Goal: Task Accomplishment & Management: Use online tool/utility

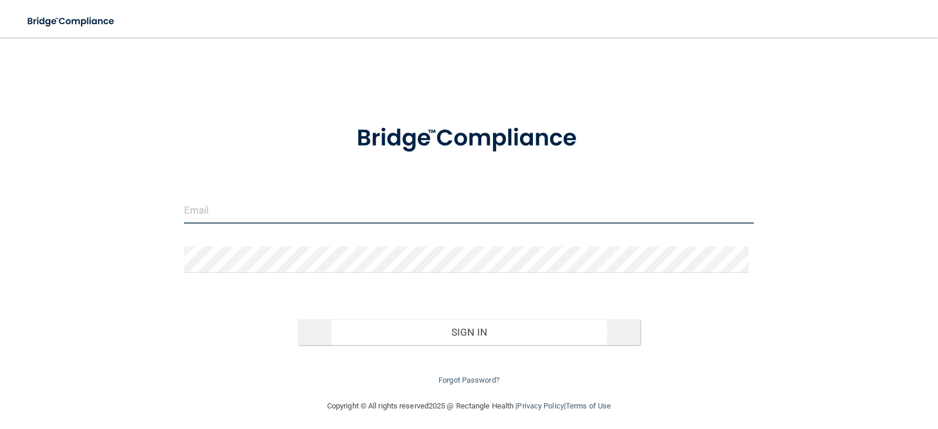
type input "[PERSON_NAME][EMAIL_ADDRESS][DOMAIN_NAME]"
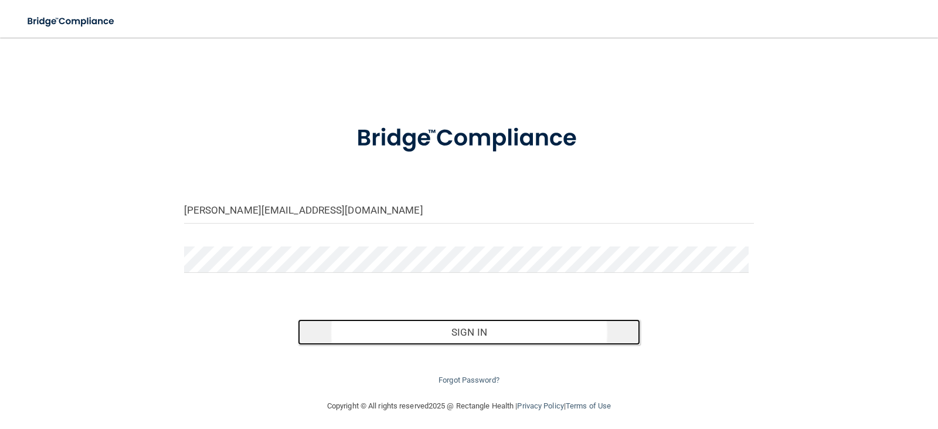
click at [471, 337] on button "Sign In" at bounding box center [469, 332] width 342 height 26
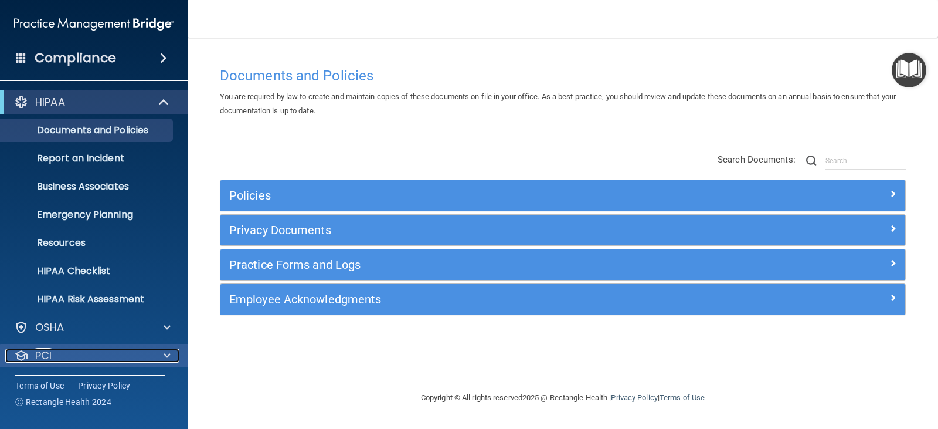
click at [166, 357] on span at bounding box center [167, 355] width 7 height 14
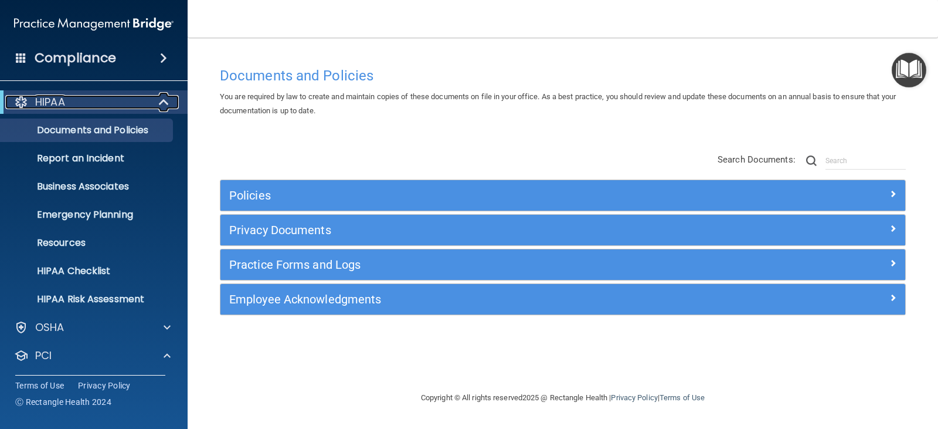
click at [166, 97] on span at bounding box center [165, 102] width 10 height 14
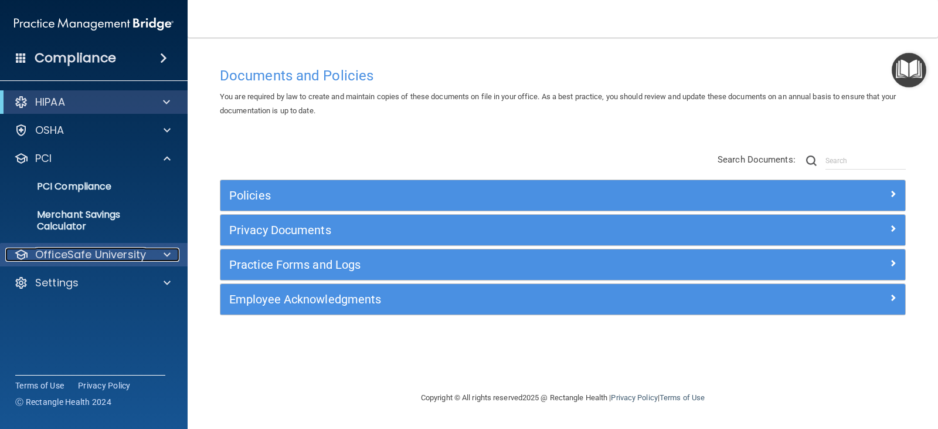
click at [165, 250] on span at bounding box center [167, 254] width 7 height 14
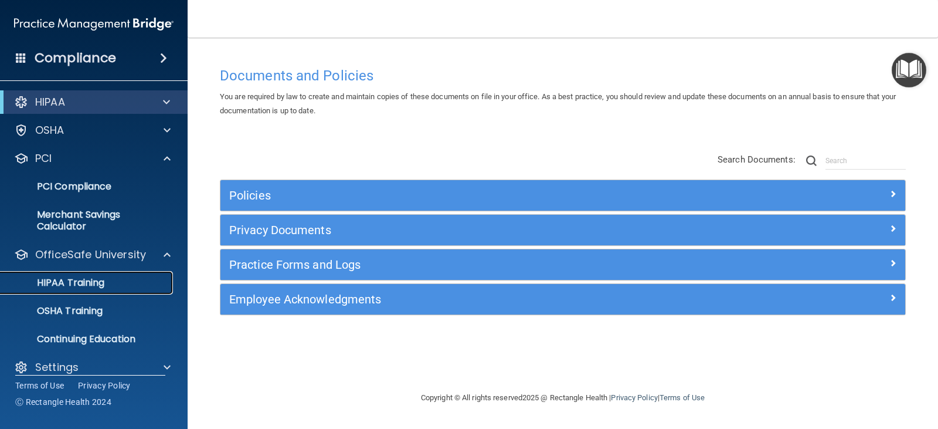
click at [142, 287] on div "HIPAA Training" at bounding box center [88, 283] width 160 height 12
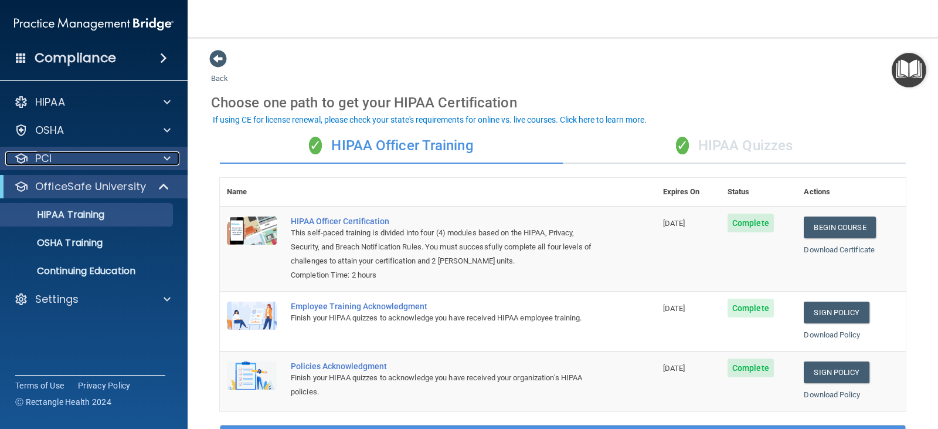
click at [168, 157] on span at bounding box center [167, 158] width 7 height 14
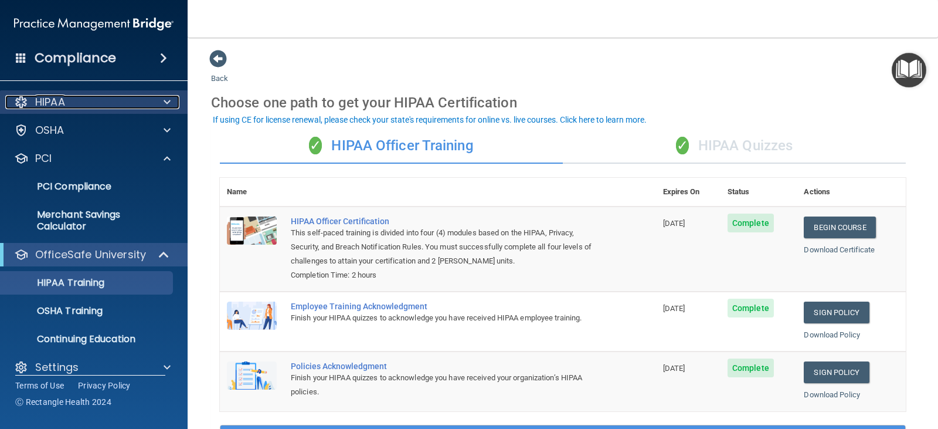
click at [166, 101] on span at bounding box center [167, 102] width 7 height 14
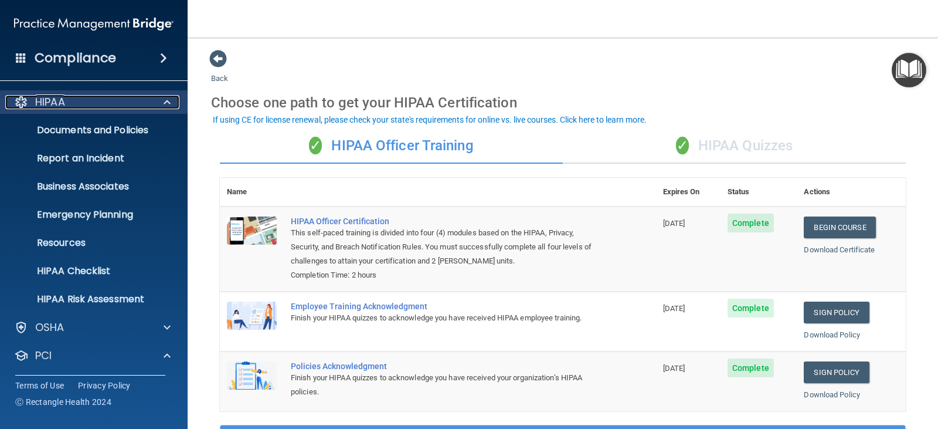
click at [166, 103] on span at bounding box center [167, 102] width 7 height 14
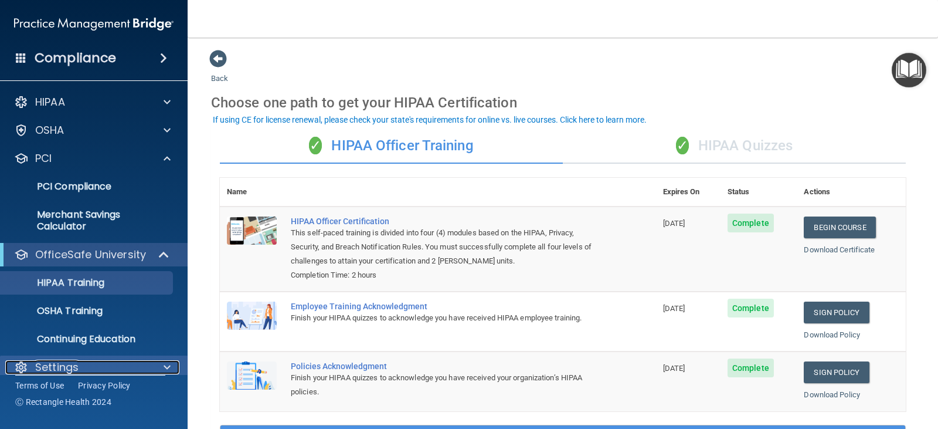
click at [165, 365] on span at bounding box center [167, 367] width 7 height 14
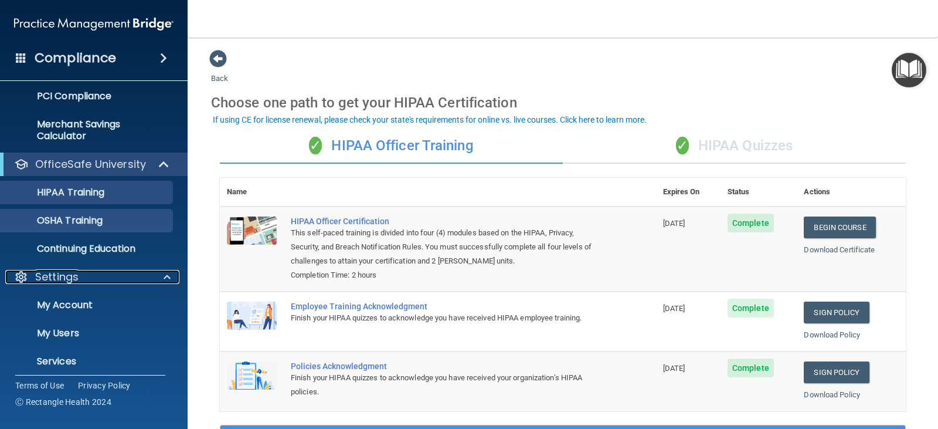
scroll to position [126, 0]
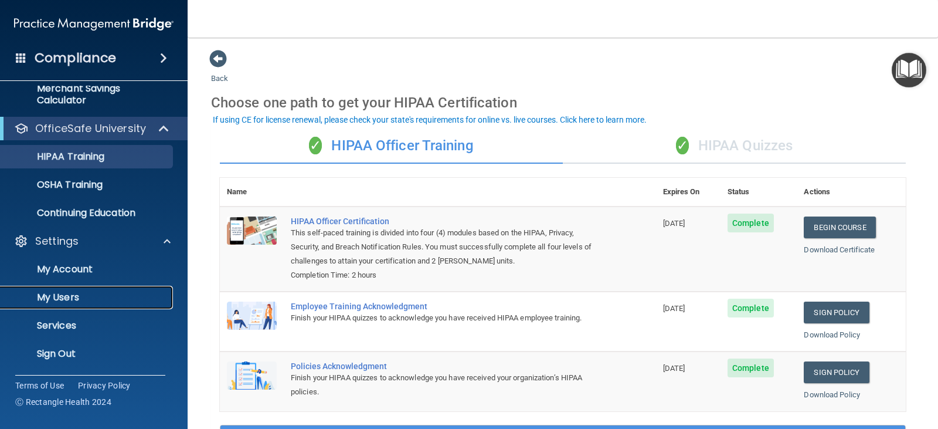
click at [137, 297] on p "My Users" at bounding box center [88, 297] width 160 height 12
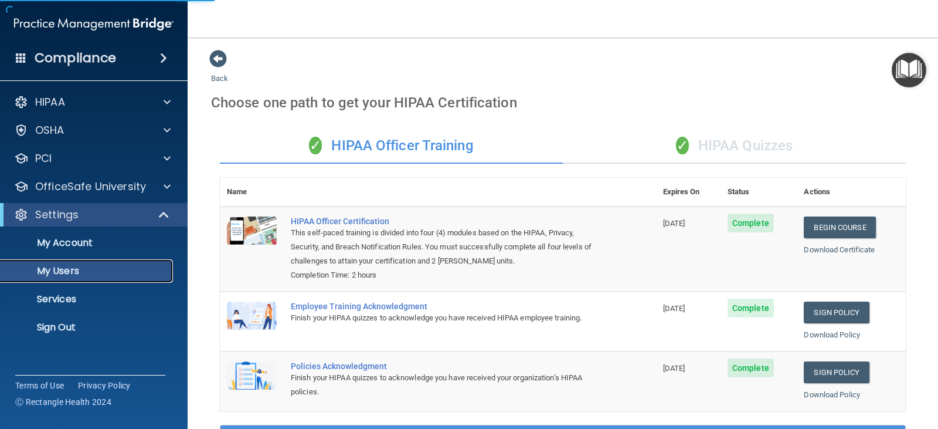
select select "20"
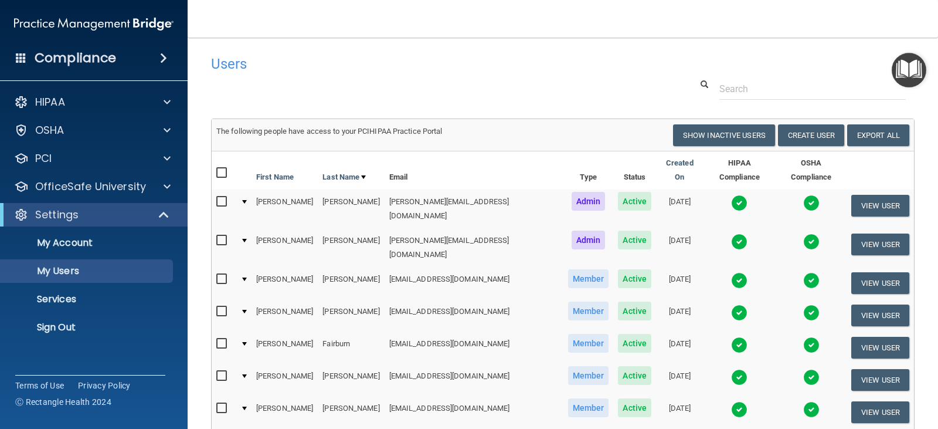
click at [223, 339] on input "checkbox" at bounding box center [222, 343] width 13 height 9
checkbox input "true"
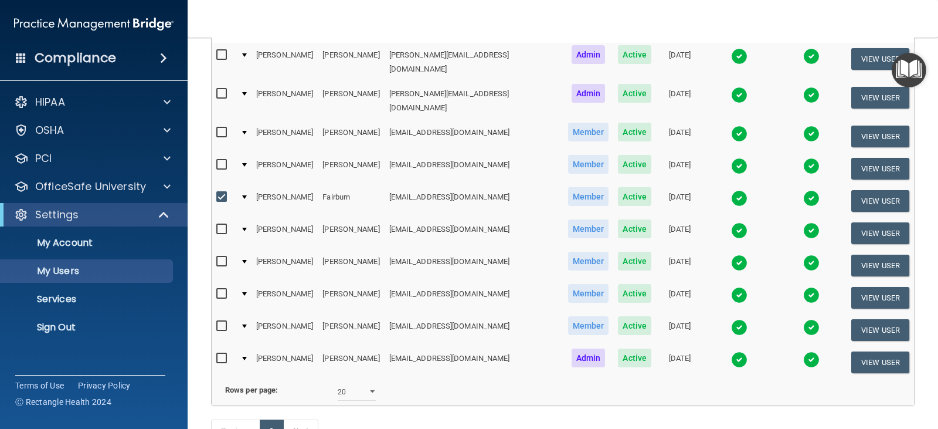
scroll to position [176, 0]
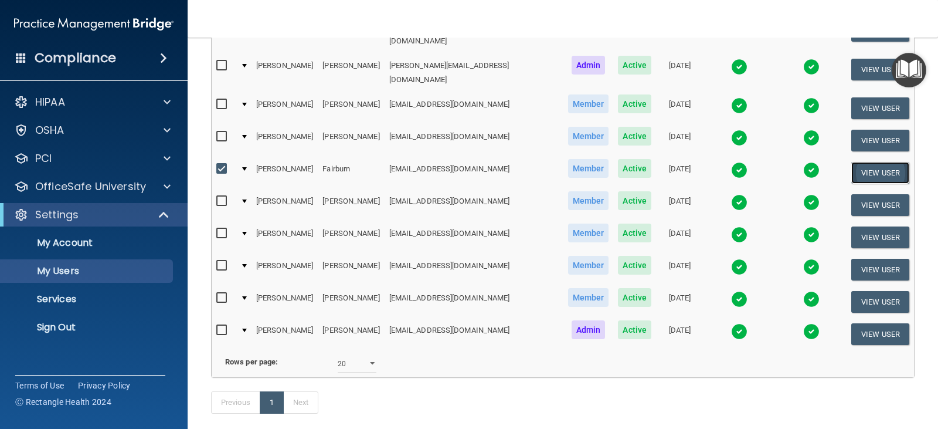
click at [863, 162] on button "View User" at bounding box center [880, 173] width 58 height 22
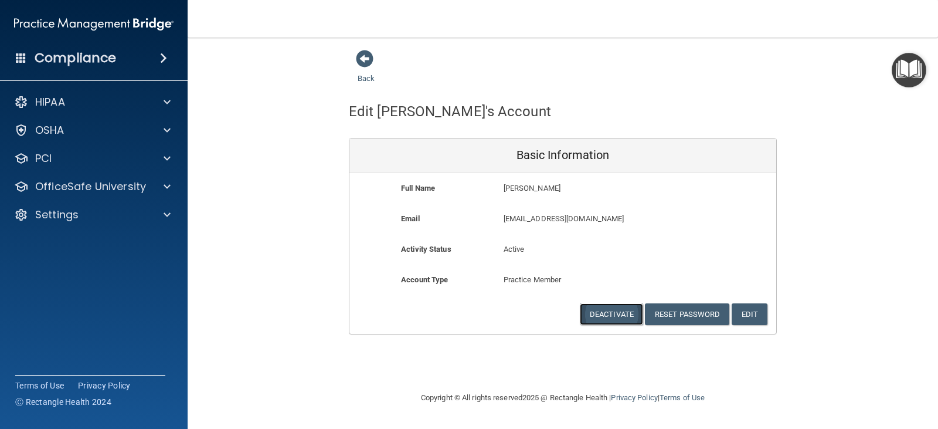
click at [609, 314] on button "Deactivate" at bounding box center [611, 314] width 63 height 22
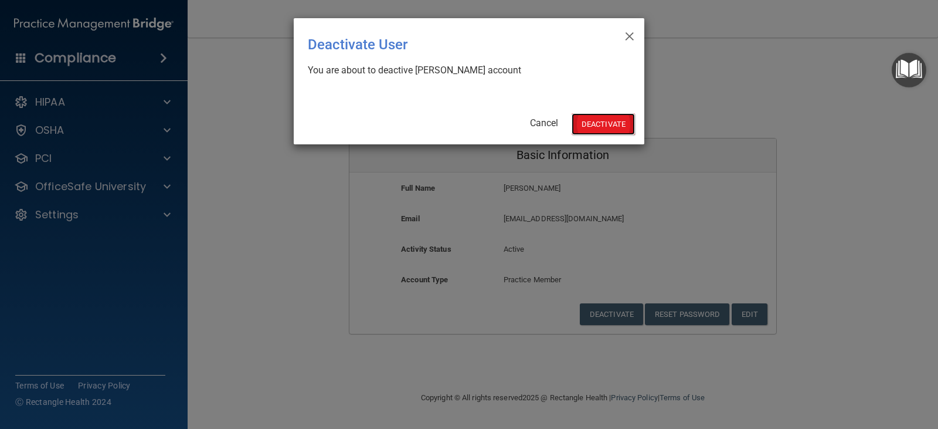
click at [601, 123] on button "Deactivate" at bounding box center [603, 124] width 63 height 22
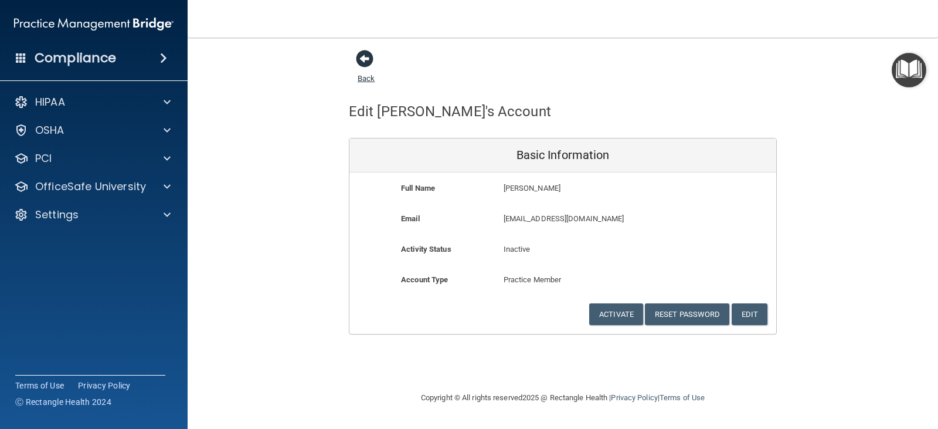
click at [368, 59] on span at bounding box center [365, 59] width 18 height 18
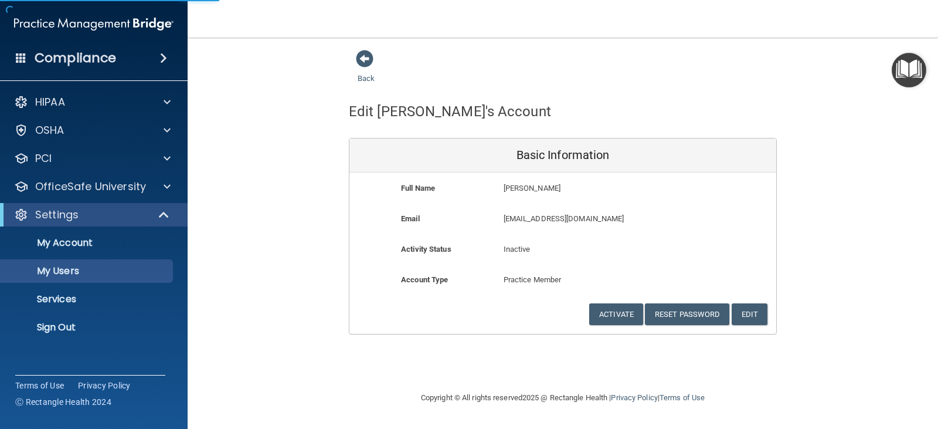
select select "20"
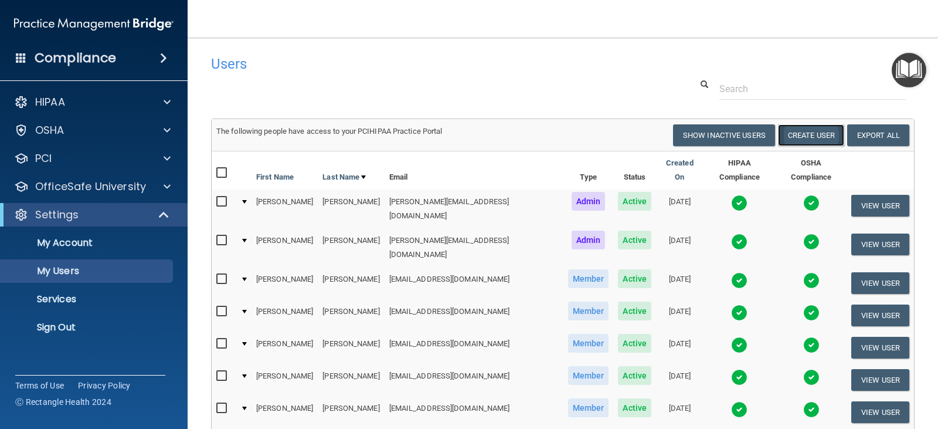
click at [796, 137] on button "Create User" at bounding box center [811, 135] width 66 height 22
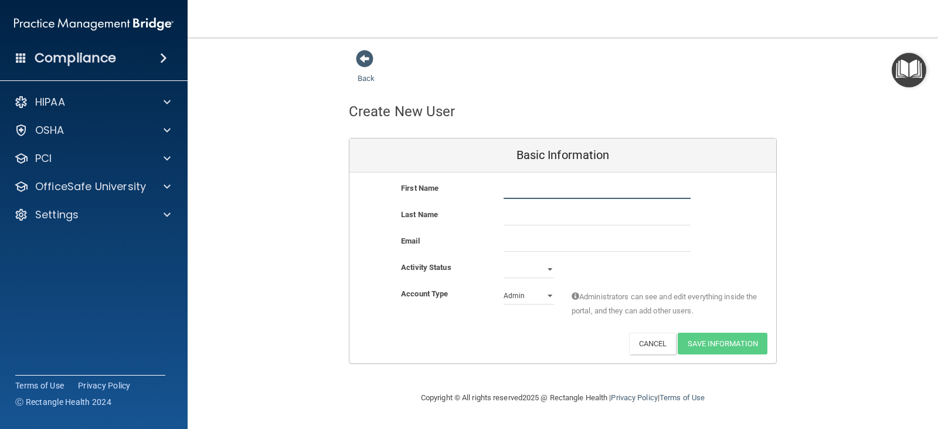
click at [531, 187] on input "text" at bounding box center [597, 190] width 187 height 18
type input "Janelle"
type input "Hodgdon"
paste input "janellehodgdon@yahoo.com"
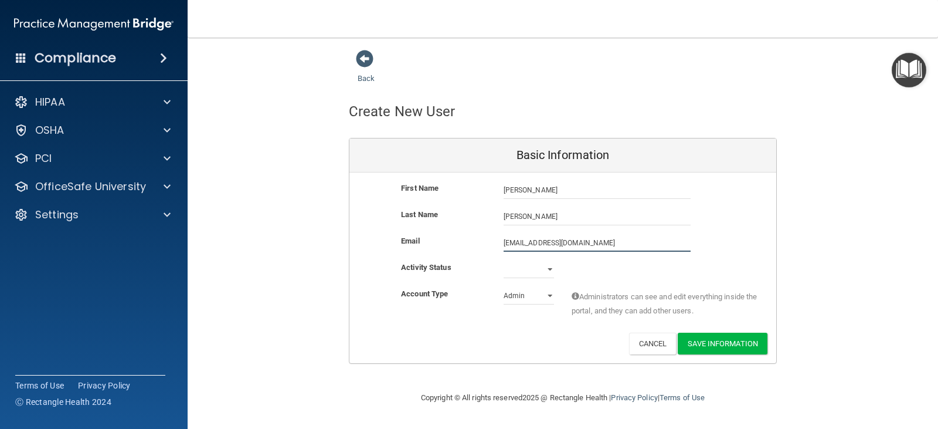
type input "janellehodgdon@yahoo.com"
click at [553, 270] on select "Active Inactive" at bounding box center [529, 269] width 50 height 18
select select "active"
click at [504, 260] on select "Active Inactive" at bounding box center [529, 269] width 50 height 18
click at [547, 294] on select "Admin Member" at bounding box center [529, 296] width 50 height 18
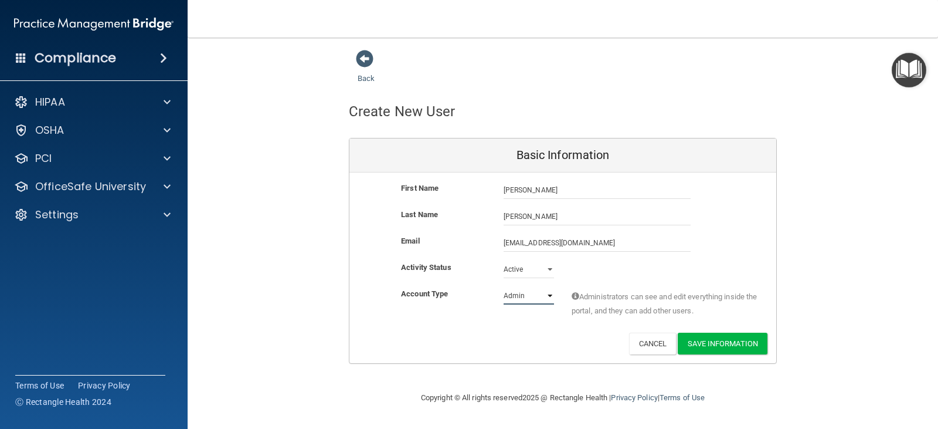
select select "practice_member"
click at [504, 287] on select "Admin Member" at bounding box center [529, 296] width 50 height 18
click at [696, 344] on button "Save Information" at bounding box center [723, 343] width 90 height 22
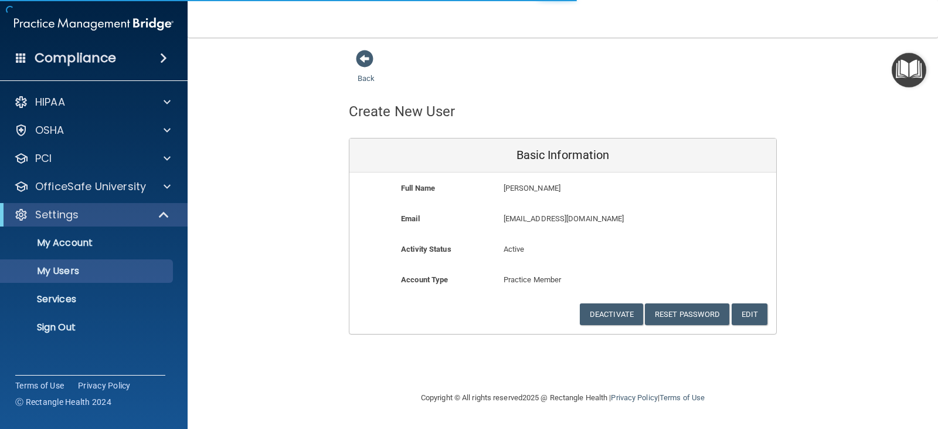
select select "20"
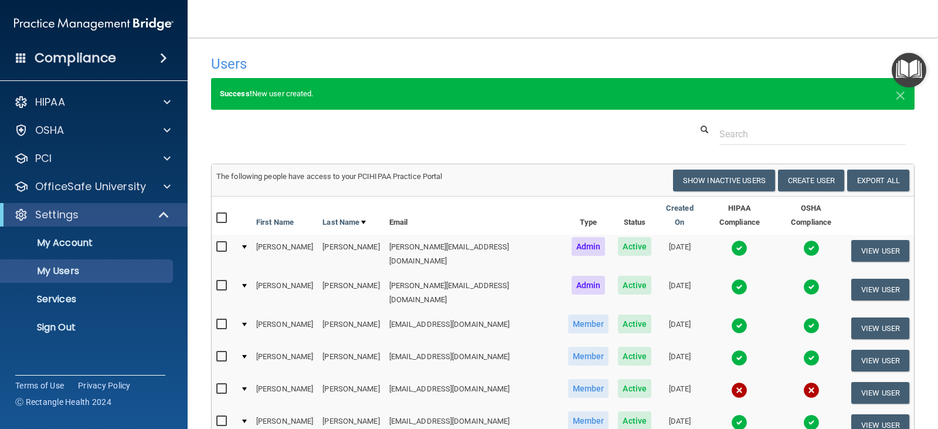
click at [223, 384] on input "checkbox" at bounding box center [222, 388] width 13 height 9
checkbox input "true"
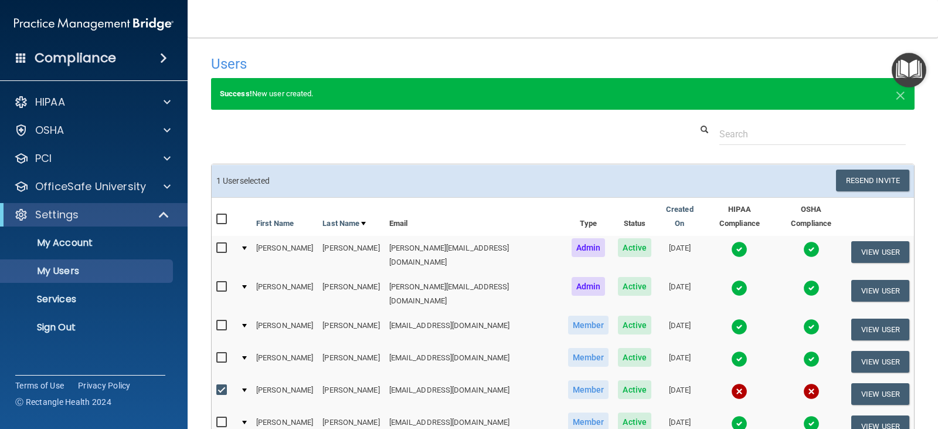
scroll to position [59, 0]
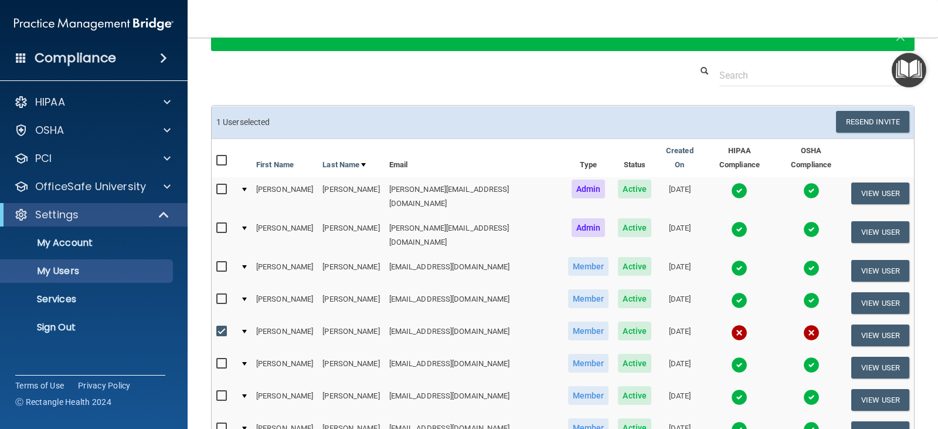
click at [250, 319] on td at bounding box center [244, 335] width 16 height 32
click at [249, 319] on td at bounding box center [244, 335] width 16 height 32
click at [244, 329] on div at bounding box center [244, 331] width 5 height 4
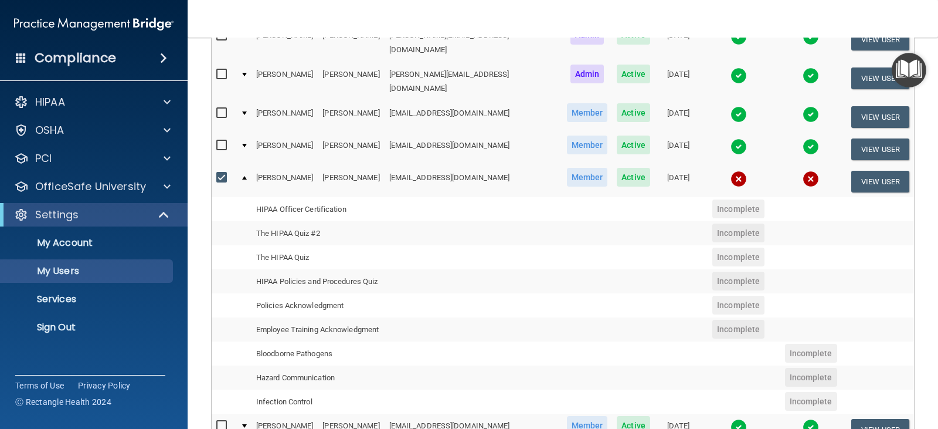
scroll to position [176, 0]
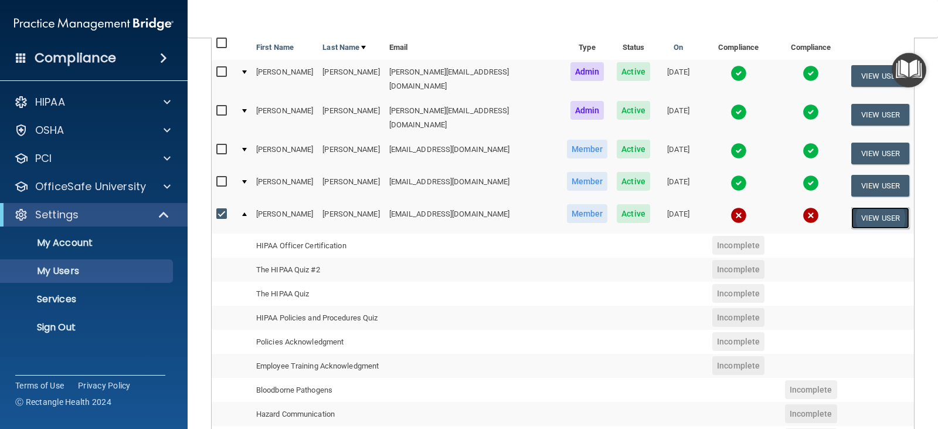
click at [866, 207] on button "View User" at bounding box center [880, 218] width 58 height 22
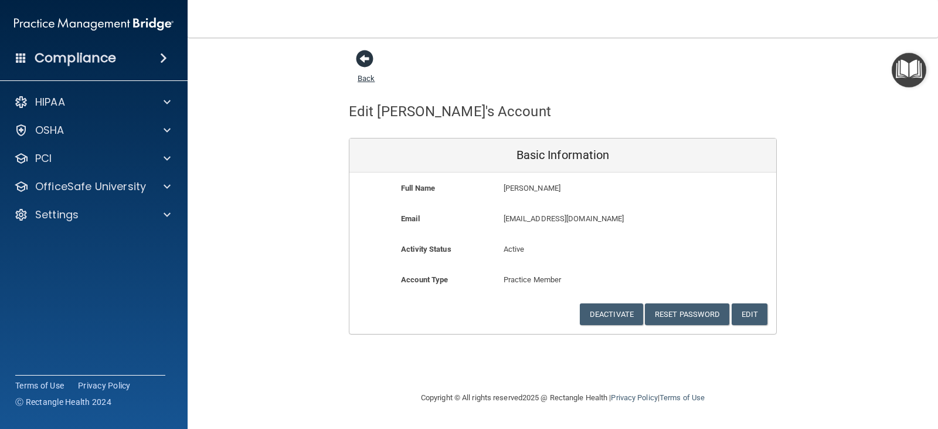
click at [365, 62] on span at bounding box center [365, 59] width 18 height 18
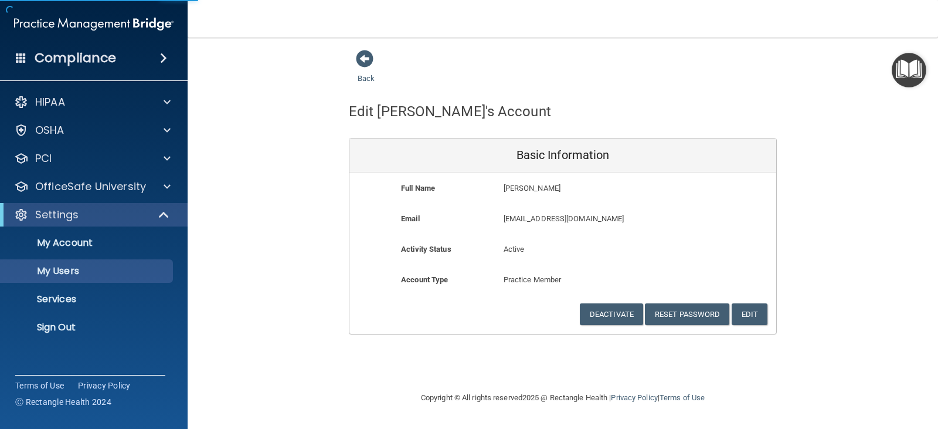
select select "20"
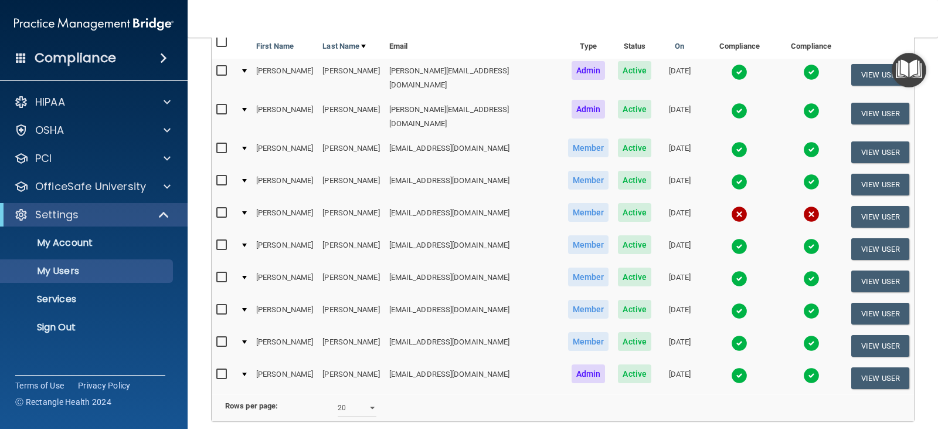
scroll to position [117, 0]
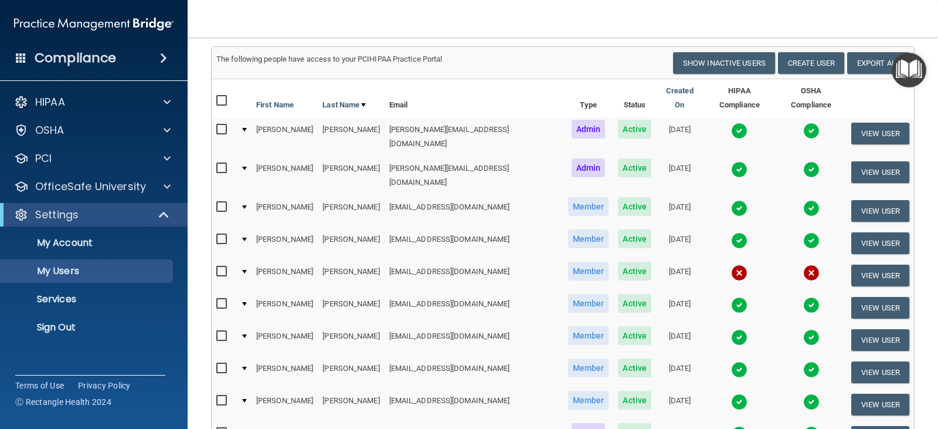
click at [247, 270] on div at bounding box center [244, 272] width 5 height 4
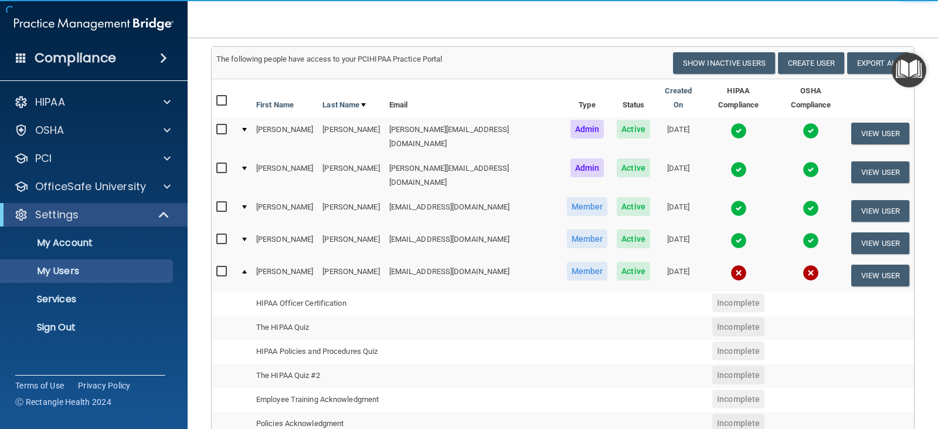
click at [224, 267] on input "checkbox" at bounding box center [222, 271] width 13 height 9
checkbox input "true"
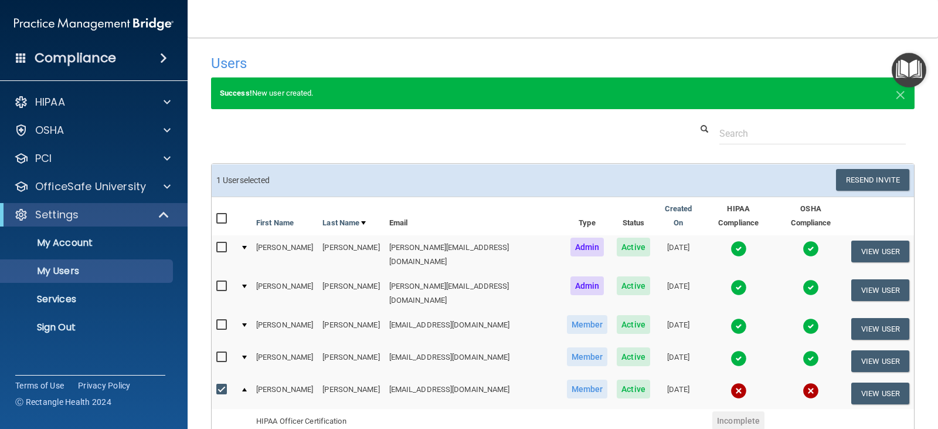
scroll to position [0, 0]
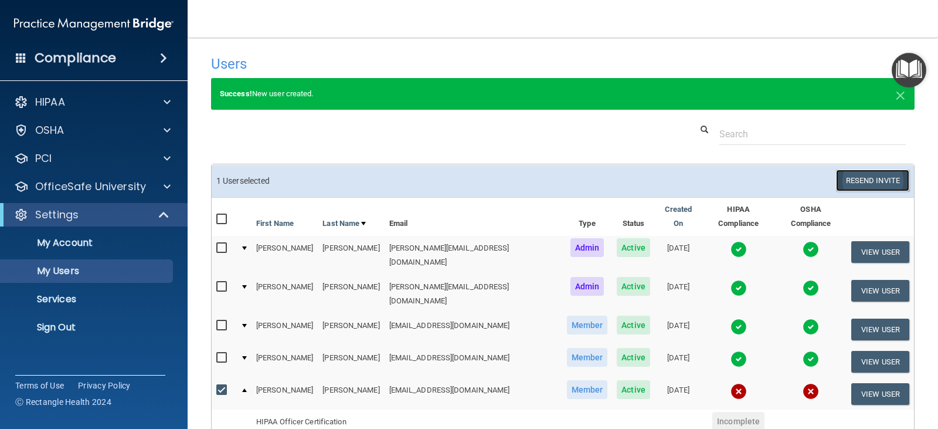
click at [860, 182] on button "Resend Invite" at bounding box center [872, 180] width 73 height 22
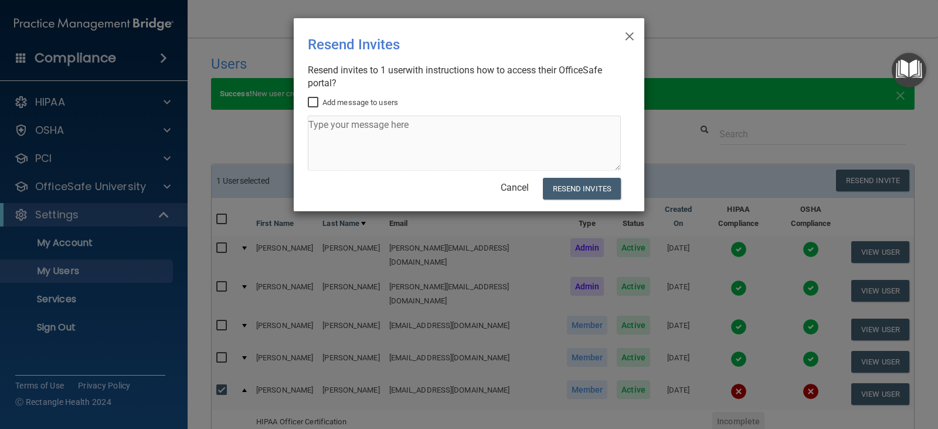
click at [318, 104] on input "Add message to users" at bounding box center [314, 102] width 13 height 9
checkbox input "true"
click at [342, 131] on textarea at bounding box center [464, 142] width 313 height 55
type textarea "Please complete HIPAA and OSHA TRAINING. Thank you"
click at [573, 192] on button "Resend Invites" at bounding box center [582, 189] width 78 height 22
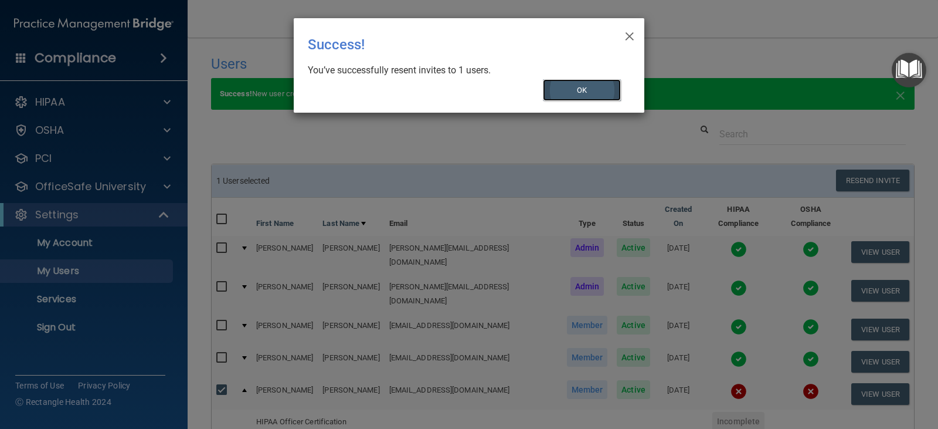
click at [584, 92] on button "OK" at bounding box center [582, 90] width 79 height 22
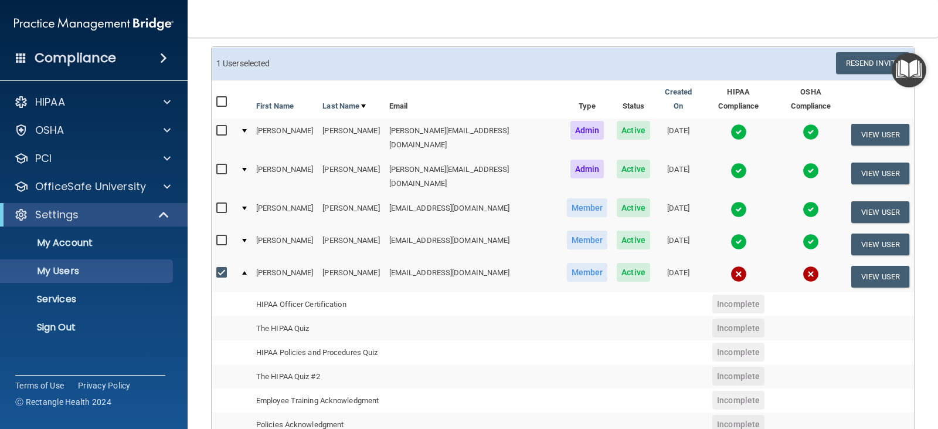
scroll to position [235, 0]
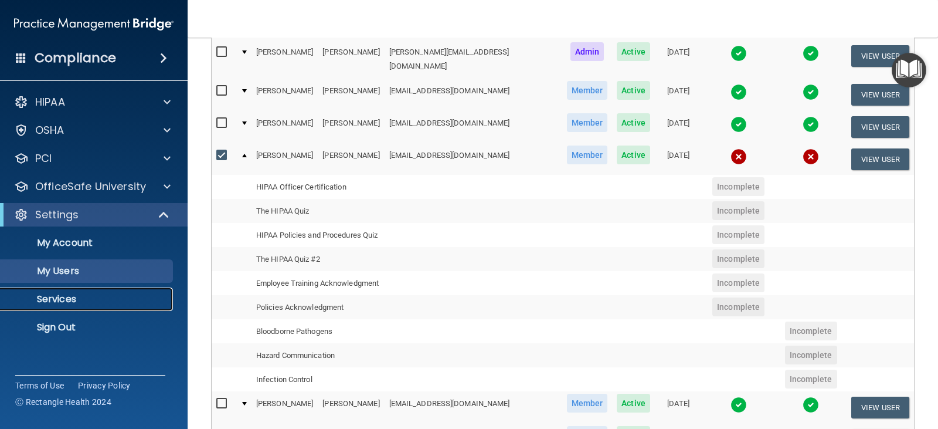
click at [120, 302] on p "Services" at bounding box center [88, 299] width 160 height 12
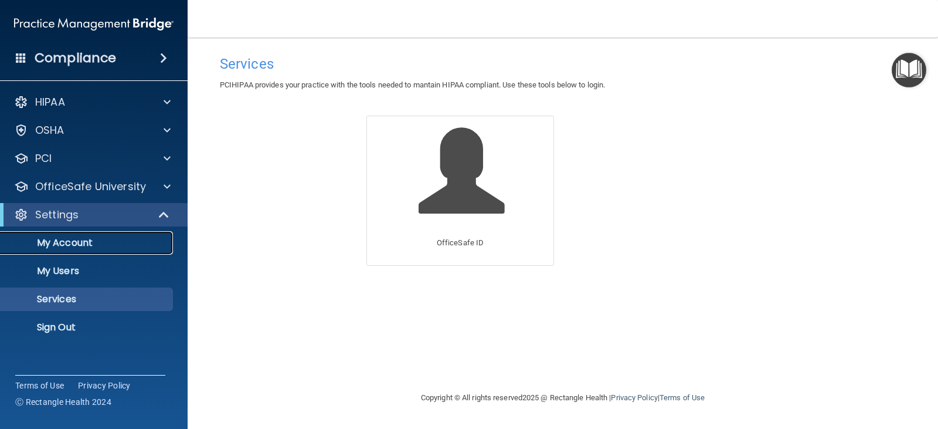
click at [120, 243] on p "My Account" at bounding box center [88, 243] width 160 height 12
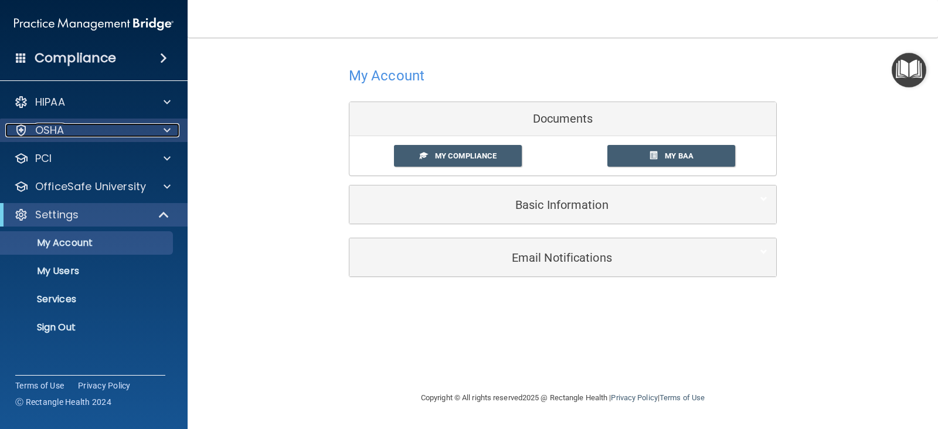
click at [164, 126] on span at bounding box center [167, 130] width 7 height 14
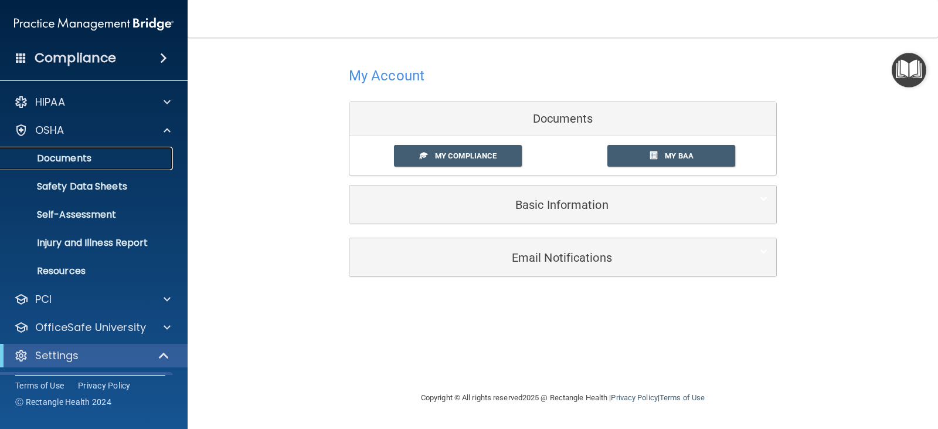
click at [71, 156] on p "Documents" at bounding box center [88, 158] width 160 height 12
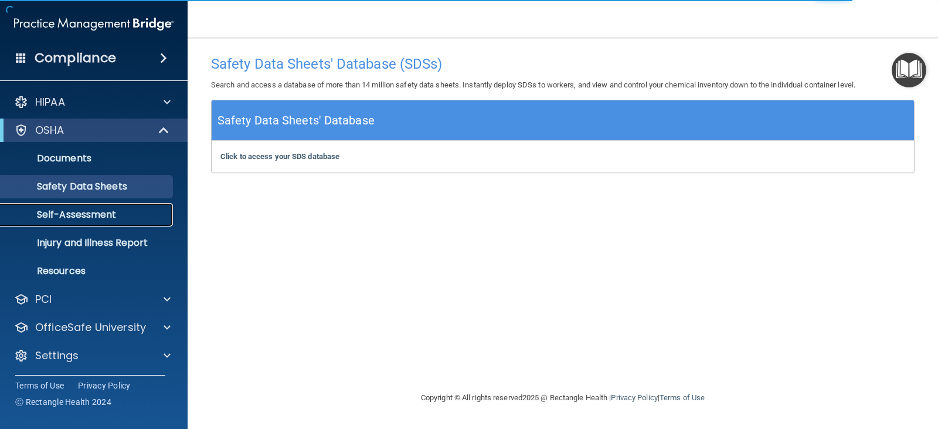
click at [91, 215] on p "Self-Assessment" at bounding box center [88, 215] width 160 height 12
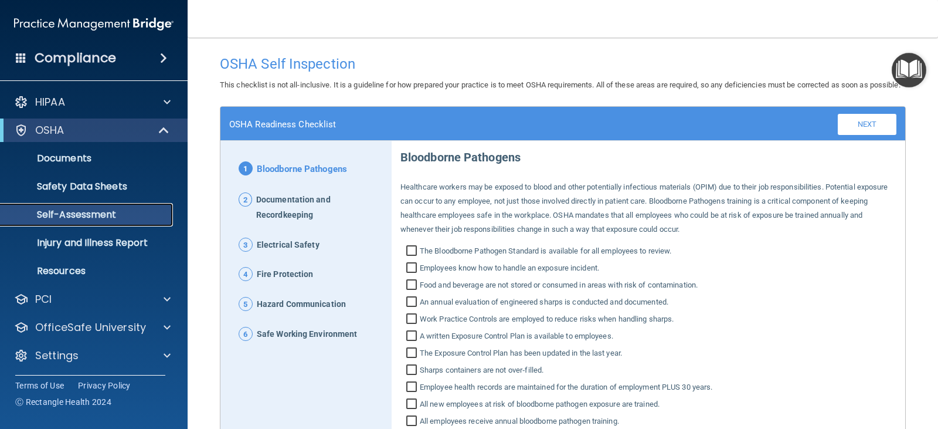
scroll to position [59, 0]
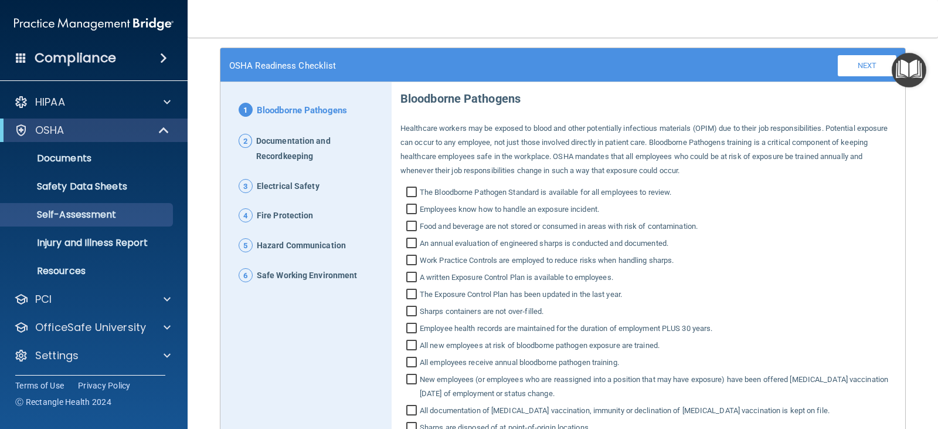
click at [410, 199] on input "The Bloodborne Pathogen Standard is available for all employees to review." at bounding box center [412, 194] width 13 height 12
checkbox input "true"
click at [410, 216] on input "Employees know how to handle an exposure incident." at bounding box center [412, 211] width 13 height 12
checkbox input "true"
click at [408, 233] on input "Food and beverage are not stored or consumed in areas with risk of contaminatio…" at bounding box center [412, 228] width 13 height 12
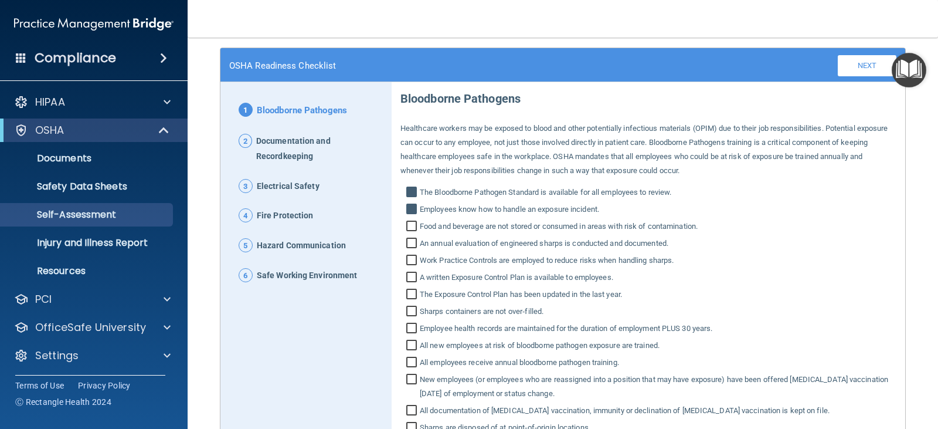
checkbox input "true"
click at [409, 250] on input "An annual evaluation of engineered sharps is conducted and documented." at bounding box center [412, 245] width 13 height 12
checkbox input "true"
click at [407, 267] on input "Work Practice Controls are employed to reduce risks when handling sharps." at bounding box center [412, 262] width 13 height 12
checkbox input "true"
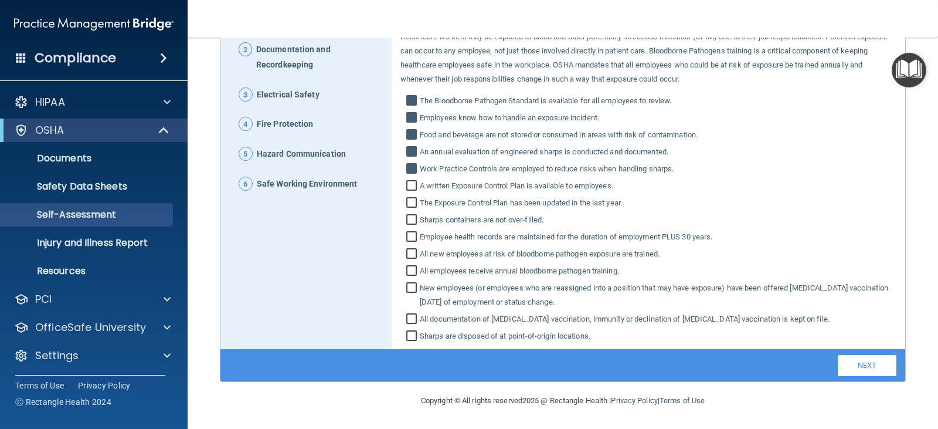
scroll to position [164, 0]
click at [410, 221] on input "Sharps containers are not over‐filled." at bounding box center [412, 221] width 13 height 12
checkbox input "true"
click at [409, 239] on input "Employee health records are maintained for the duration of employment PLUS 30 y…" at bounding box center [412, 238] width 13 height 12
checkbox input "true"
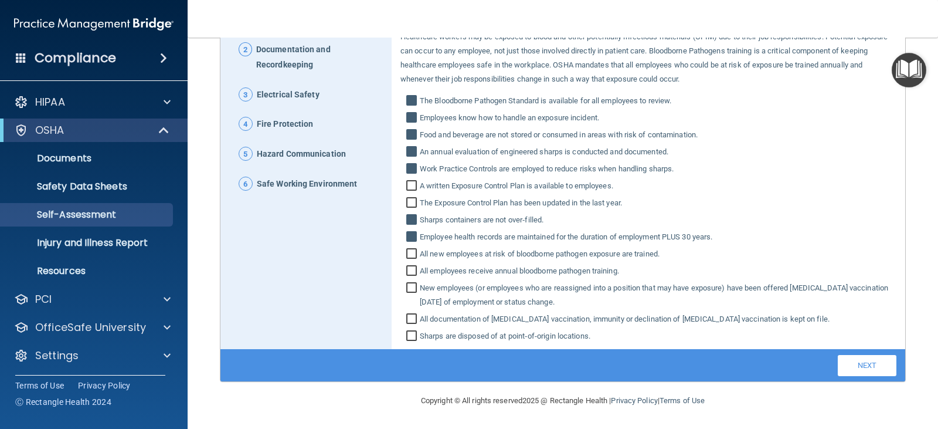
click at [409, 257] on input "All new employees at risk of bloodborne pathogen exposure are trained." at bounding box center [412, 255] width 13 height 12
checkbox input "true"
click at [409, 274] on input "All employees receive annual bloodborne pathogen training." at bounding box center [412, 272] width 13 height 12
checkbox input "true"
click at [409, 290] on input "New employees (or employees who are reassigned into a position that may have ex…" at bounding box center [412, 296] width 13 height 26
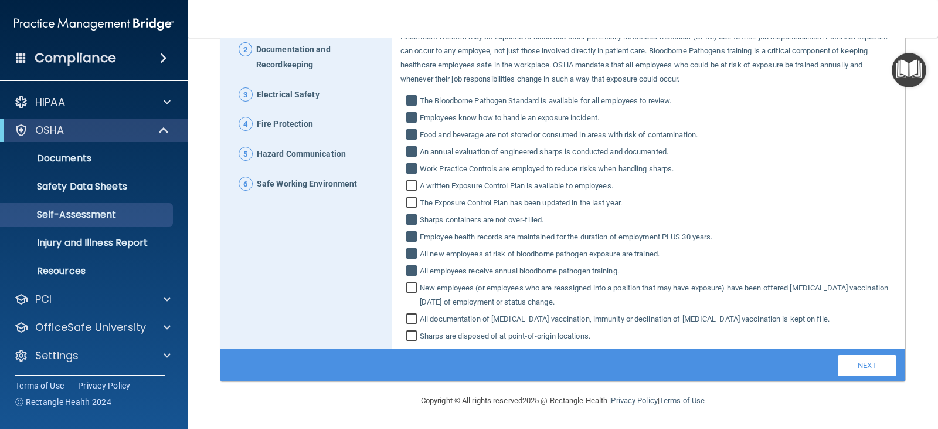
checkbox input "true"
click at [409, 319] on input "All documentation of [MEDICAL_DATA] vaccination, immunity or declination of [ME…" at bounding box center [412, 320] width 13 height 12
checkbox input "true"
click at [407, 338] on input "Sharps are disposed of at point‐of‐origin locations." at bounding box center [412, 337] width 13 height 12
checkbox input "true"
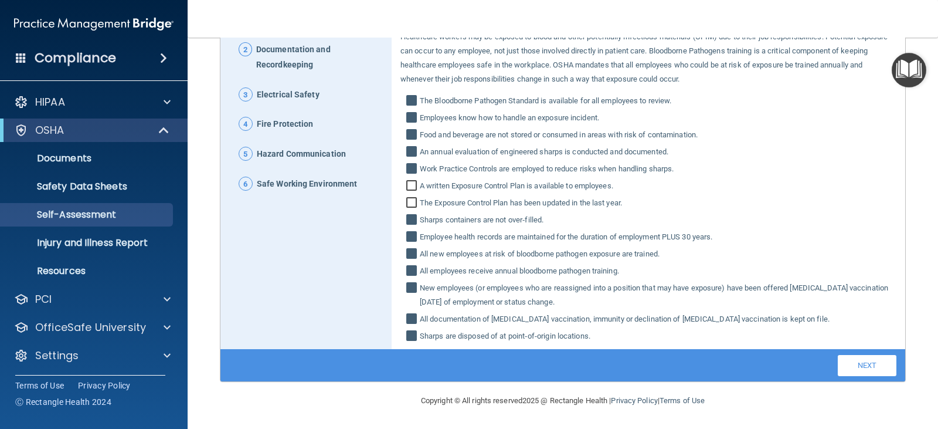
click at [409, 203] on input "The Exposure Control Plan has been updated in the last year." at bounding box center [412, 204] width 13 height 12
checkbox input "true"
click at [410, 191] on input "A written Exposure Control Plan is available to employees." at bounding box center [412, 187] width 13 height 12
checkbox input "true"
click at [855, 366] on link "Next" at bounding box center [867, 365] width 59 height 21
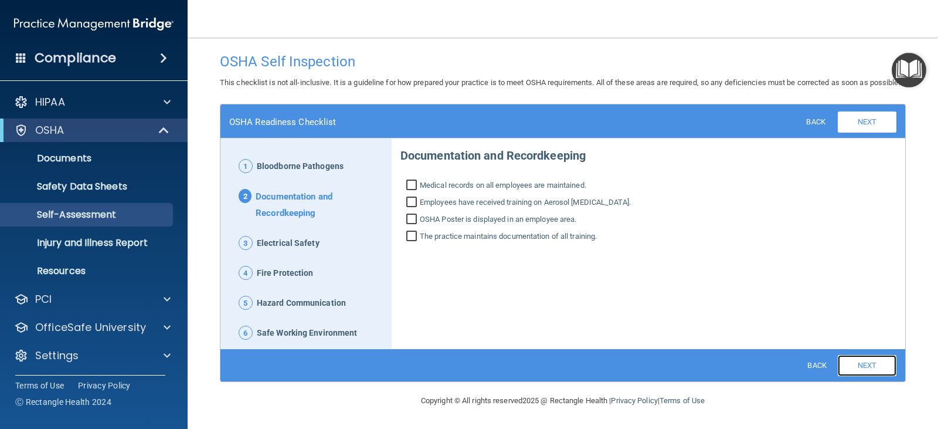
scroll to position [16, 0]
click at [410, 183] on input "Medical records on all employees are maintained." at bounding box center [412, 187] width 13 height 12
checkbox input "true"
click at [407, 202] on input "Employees have received training on Aerosol [MEDICAL_DATA]." at bounding box center [412, 204] width 13 height 12
checkbox input "true"
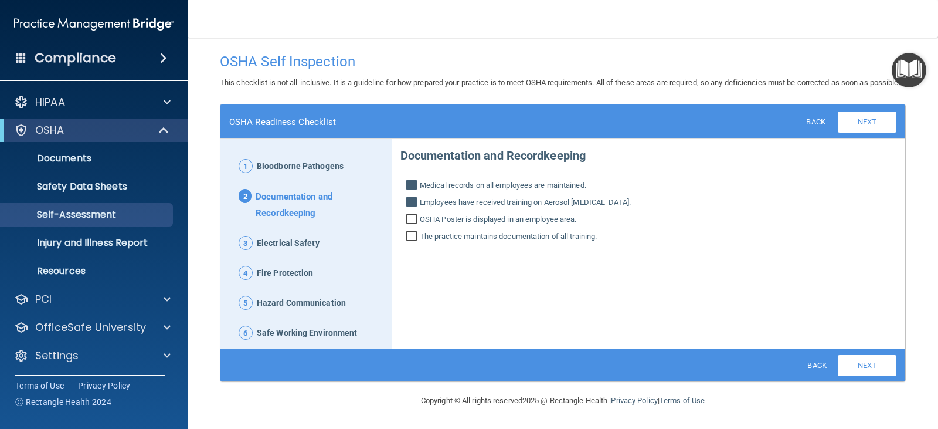
click at [410, 220] on input "OSHA Poster is displayed in an employee area." at bounding box center [412, 221] width 13 height 12
checkbox input "true"
click at [410, 237] on input "The practice maintains documentation of all training." at bounding box center [412, 238] width 13 height 12
checkbox input "true"
click at [853, 363] on link "Next" at bounding box center [867, 365] width 59 height 21
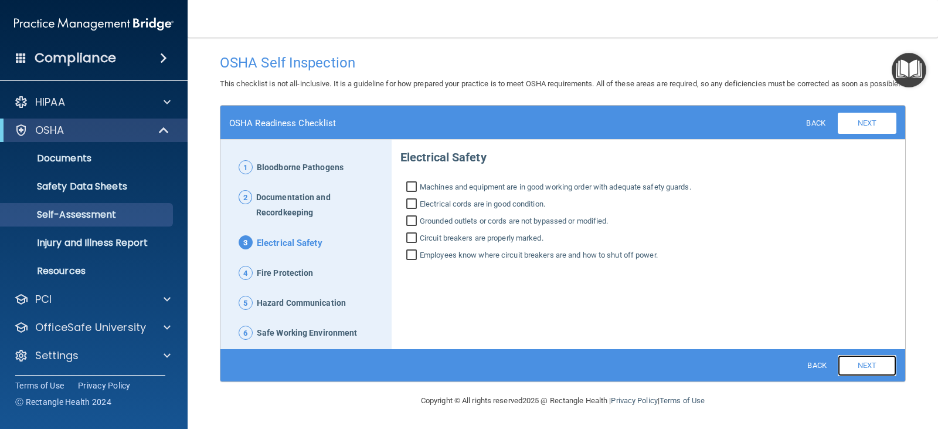
scroll to position [15, 0]
click at [410, 185] on input "Machines and equipment are in good working order with adequate safety guards." at bounding box center [412, 188] width 13 height 12
checkbox input "true"
click at [409, 203] on input "Electrical cords are in good condition." at bounding box center [412, 205] width 13 height 12
checkbox input "true"
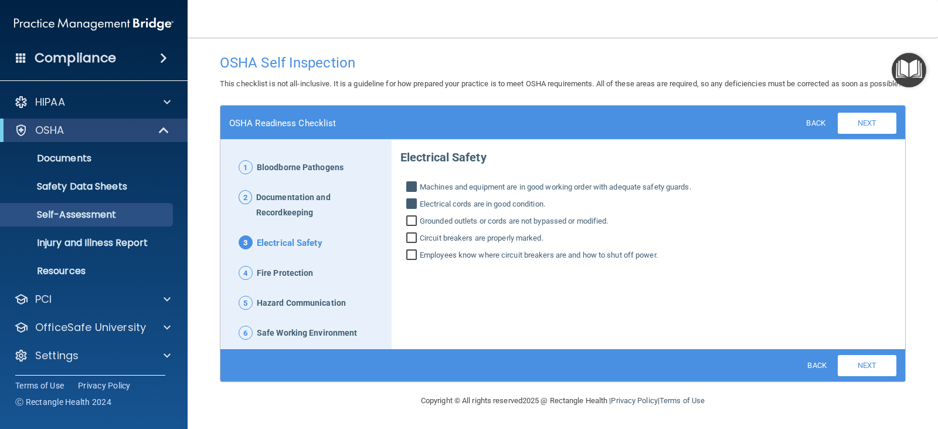
click at [410, 223] on input "Grounded outlets or cords are not bypassed or modified." at bounding box center [412, 222] width 13 height 12
checkbox input "true"
click at [411, 239] on input "Circuit breakers are properly marked." at bounding box center [412, 239] width 13 height 12
checkbox input "true"
click at [412, 255] on input "Employees know where circuit breakers are and how to shut off power." at bounding box center [412, 256] width 13 height 12
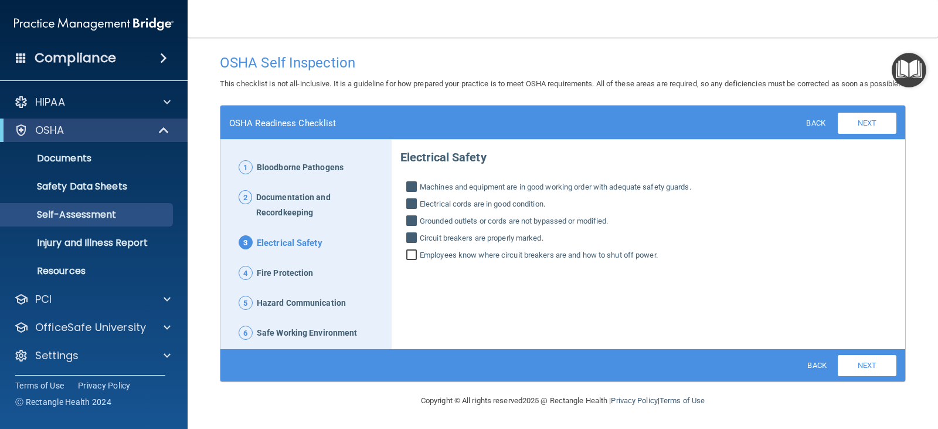
checkbox input "true"
click at [855, 365] on link "Next" at bounding box center [867, 365] width 59 height 21
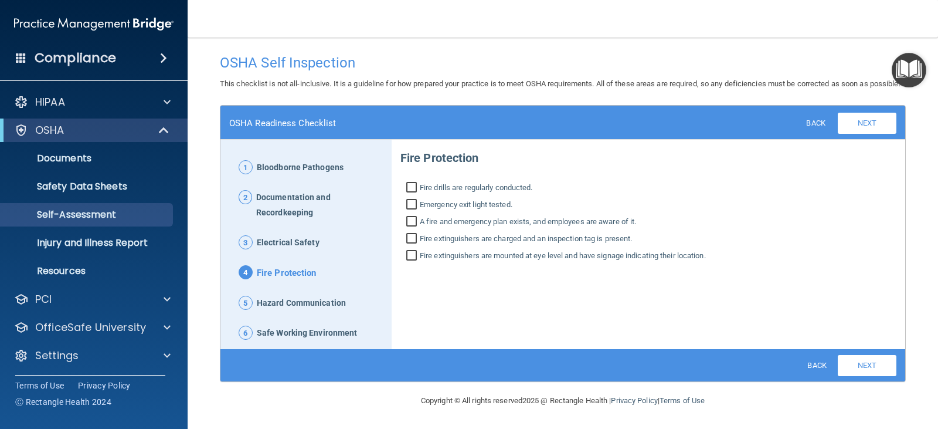
click at [409, 183] on input "Fire drills are regularly conducted." at bounding box center [412, 189] width 13 height 12
checkbox input "true"
click at [409, 202] on input "Emergency exit light tested." at bounding box center [412, 206] width 13 height 12
checkbox input "true"
click at [409, 223] on input "A fire and emergency plan exists, and employees are aware of it." at bounding box center [412, 223] width 13 height 12
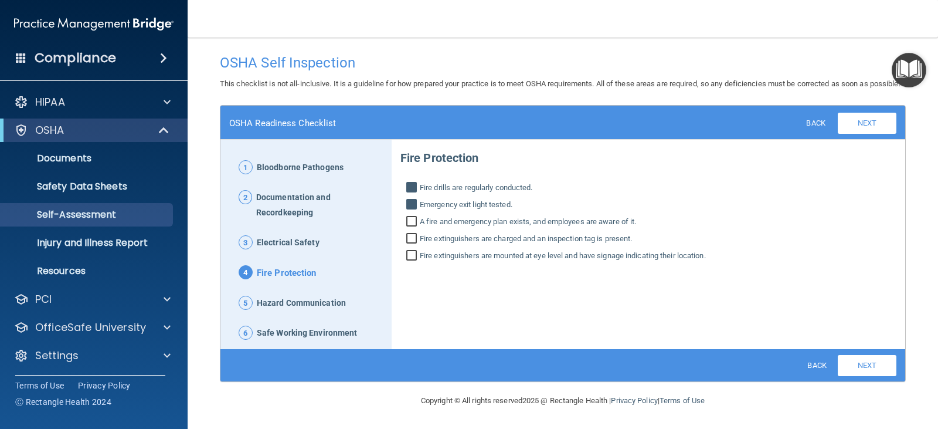
checkbox input "true"
click at [409, 237] on input "Fire extinguishers are charged and an inspection tag is present." at bounding box center [412, 240] width 13 height 12
checkbox input "true"
click at [410, 257] on input "Fire extinguishers are mounted at eye level and have signage indicating their l…" at bounding box center [412, 257] width 13 height 12
checkbox input "true"
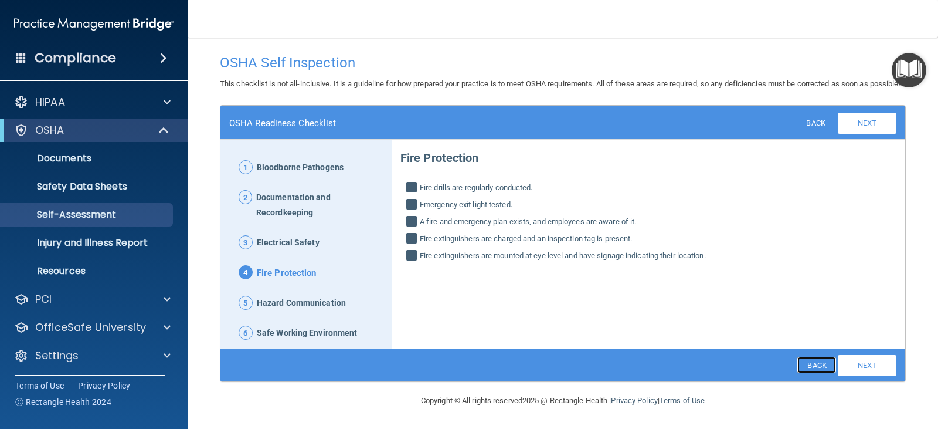
click at [806, 365] on link "Back" at bounding box center [816, 364] width 38 height 16
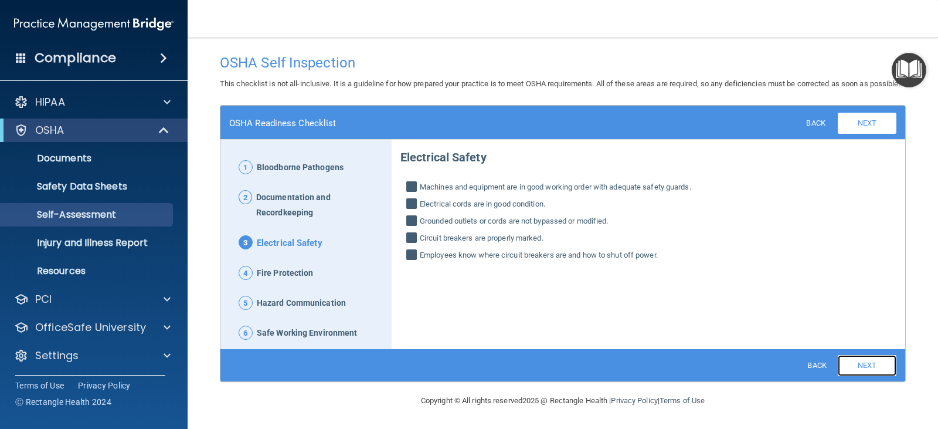
click at [859, 369] on link "Next" at bounding box center [867, 365] width 59 height 21
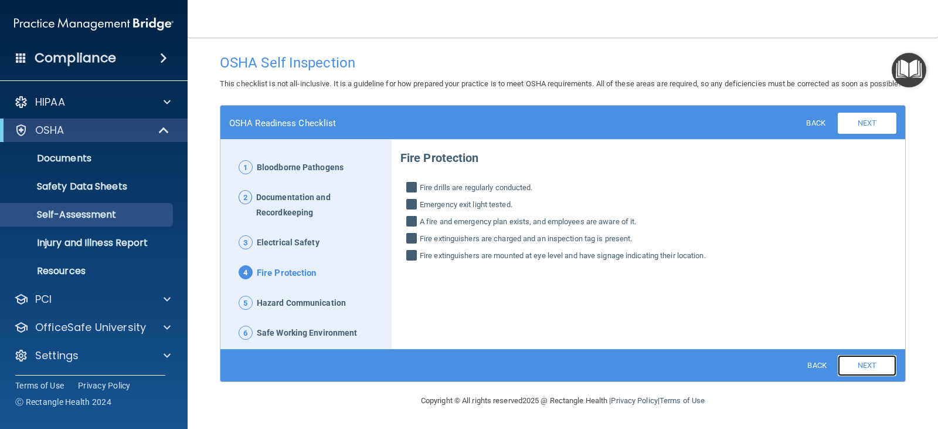
click at [859, 364] on link "Next" at bounding box center [867, 365] width 59 height 21
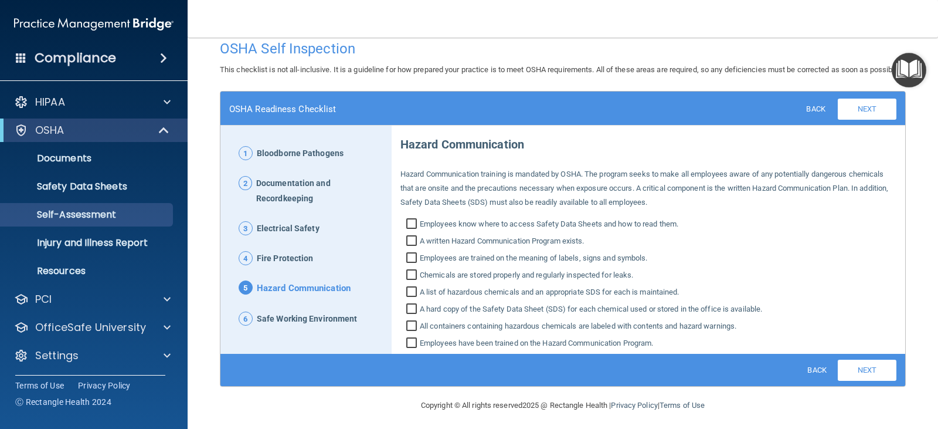
click at [410, 231] on input "Employees know where to access Safety Data Sheets and how to read them." at bounding box center [412, 225] width 13 height 12
checkbox input "true"
click at [411, 248] on input "A written Hazard Communication Program exists." at bounding box center [412, 242] width 13 height 12
checkbox input "true"
click at [409, 265] on input "Employees are trained on the meaning of labels, signs and symbols." at bounding box center [412, 259] width 13 height 12
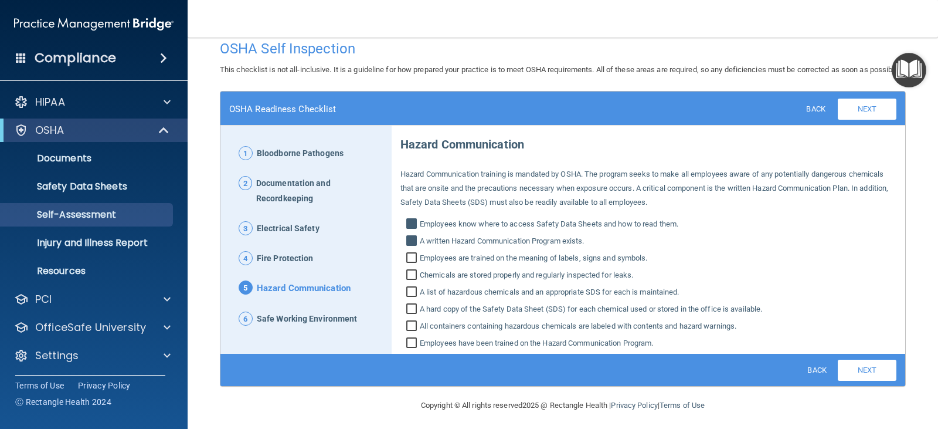
checkbox input "true"
click at [408, 282] on input "Chemicals are stored properly and regularly inspected for leaks." at bounding box center [412, 276] width 13 height 12
checkbox input "true"
click at [410, 299] on input "A list of hazardous chemicals and an appropriate SDS for each is maintained." at bounding box center [412, 293] width 13 height 12
checkbox input "true"
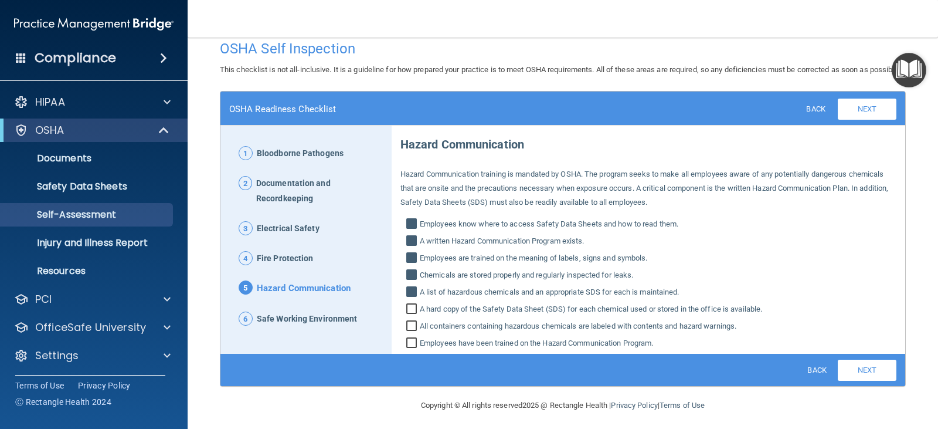
click at [411, 316] on input "A hard copy of the Safety Data Sheet (SDS) for each chemical used or stored in …" at bounding box center [412, 310] width 13 height 12
checkbox input "true"
click at [411, 333] on input "All containers containing hazardous chemicals are labeled with contents and haz…" at bounding box center [412, 327] width 13 height 12
checkbox input "true"
click at [410, 350] on input "Employees have been trained on the Hazard Communication Program." at bounding box center [412, 344] width 13 height 12
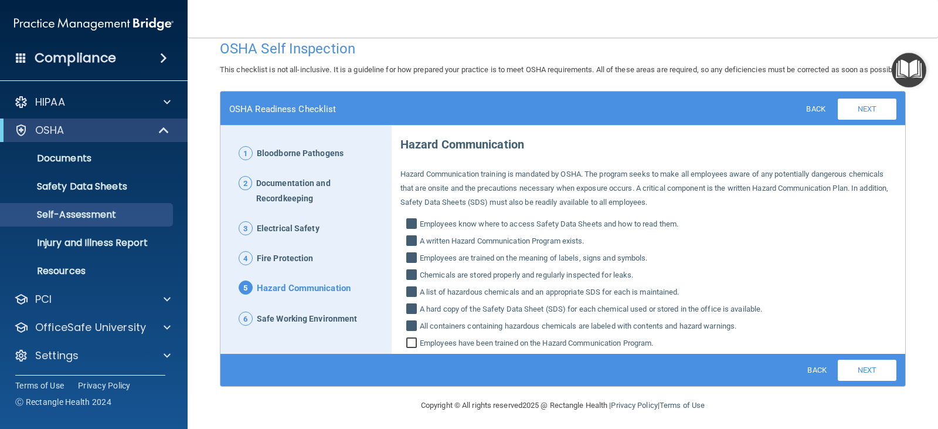
checkbox input "true"
click at [849, 380] on link "Next" at bounding box center [867, 369] width 59 height 21
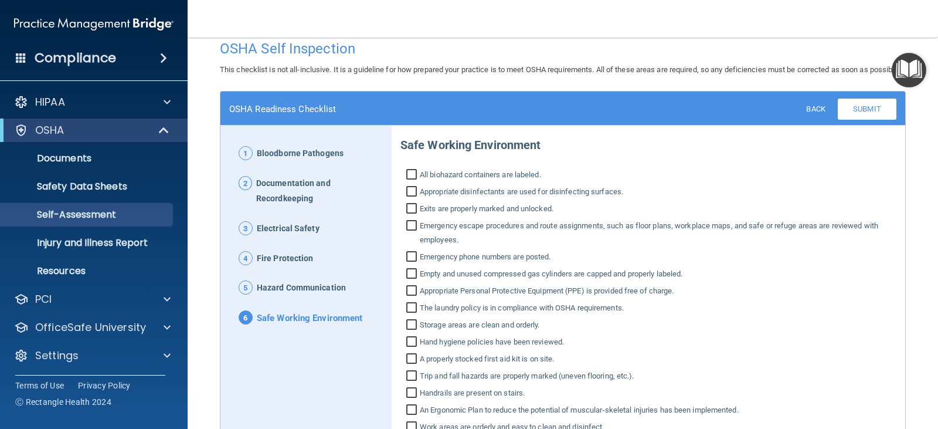
click at [410, 182] on input "All biohazard containers are labeled." at bounding box center [412, 176] width 13 height 12
checkbox input "true"
click at [407, 199] on input "Appropriate disinfectants are used for disinfecting surfaces." at bounding box center [412, 193] width 13 height 12
checkbox input "true"
click at [410, 216] on input "Exits are properly marked and unlocked." at bounding box center [412, 210] width 13 height 12
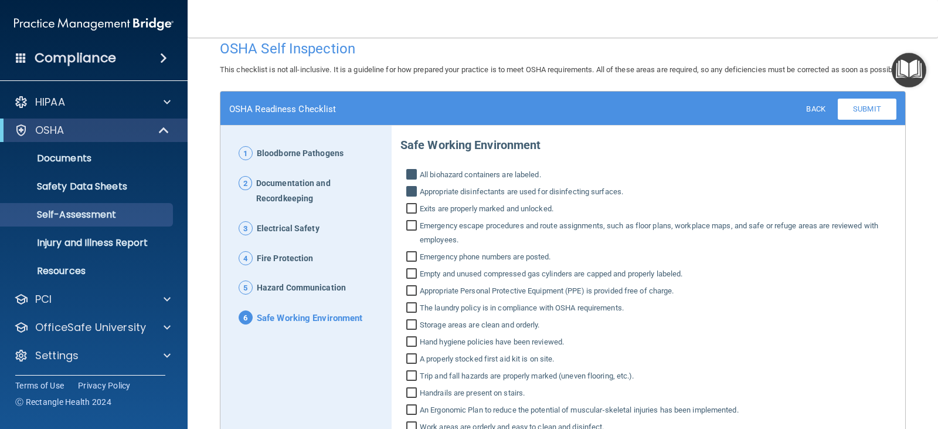
checkbox input "true"
click at [411, 240] on input "Emergency escape procedures and route assignments, such as floor plans, workpla…" at bounding box center [412, 234] width 13 height 26
checkbox input "true"
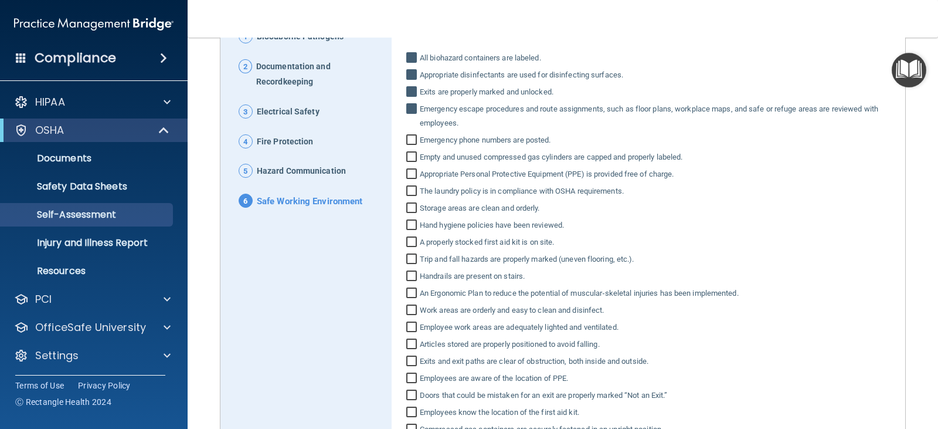
scroll to position [132, 0]
click at [407, 147] on input "Emergency phone numbers are posted." at bounding box center [412, 141] width 13 height 12
checkbox input "true"
click at [410, 164] on input "Empty and unused compressed gas cylinders are capped and properly labeled." at bounding box center [412, 158] width 13 height 12
checkbox input "true"
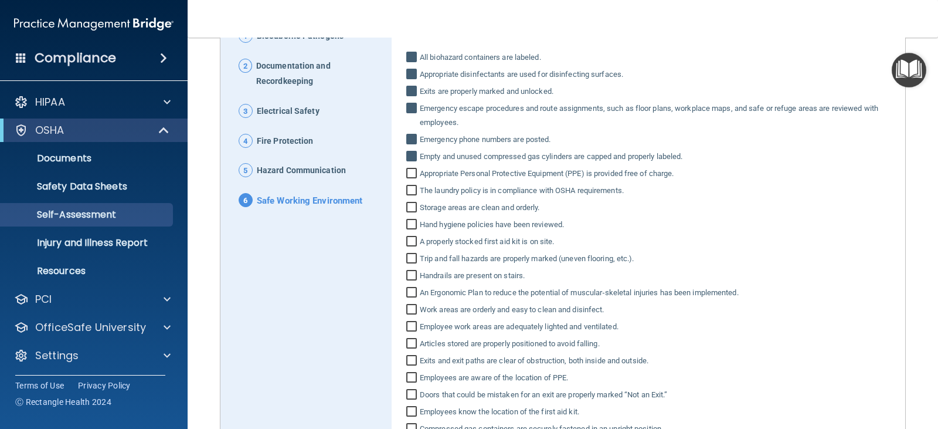
click at [409, 181] on input "Appropriate Personal Protective Equipment (PPE) is provided free of charge." at bounding box center [412, 175] width 13 height 12
checkbox input "true"
click at [412, 198] on input "The laundry policy is in compliance with OSHA requirements." at bounding box center [412, 192] width 13 height 12
checkbox input "true"
click at [410, 215] on input "Storage areas are clean and orderly." at bounding box center [412, 209] width 13 height 12
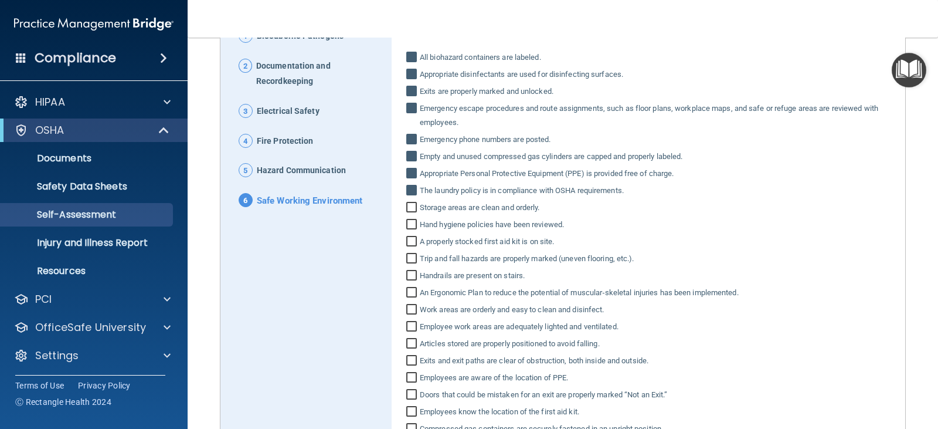
checkbox input "true"
click at [406, 232] on input "Hand hygiene policies have been reviewed." at bounding box center [412, 226] width 13 height 12
checkbox input "true"
click at [407, 249] on input "A properly stocked first aid kit is on site." at bounding box center [412, 243] width 13 height 12
checkbox input "true"
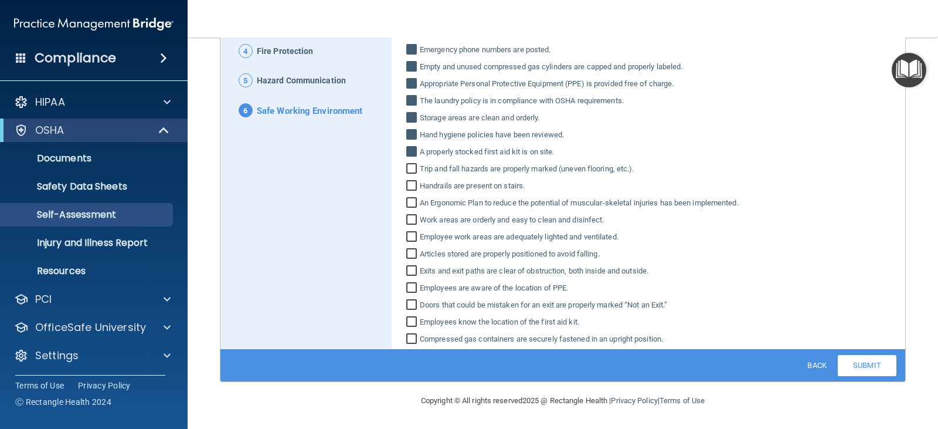
scroll to position [236, 0]
click at [411, 172] on input "Trip and fall hazards are properly marked (uneven flooring, etc.)." at bounding box center [412, 170] width 13 height 12
checkbox input "true"
click at [409, 188] on input "Handrails are present on stairs." at bounding box center [412, 187] width 13 height 12
checkbox input "true"
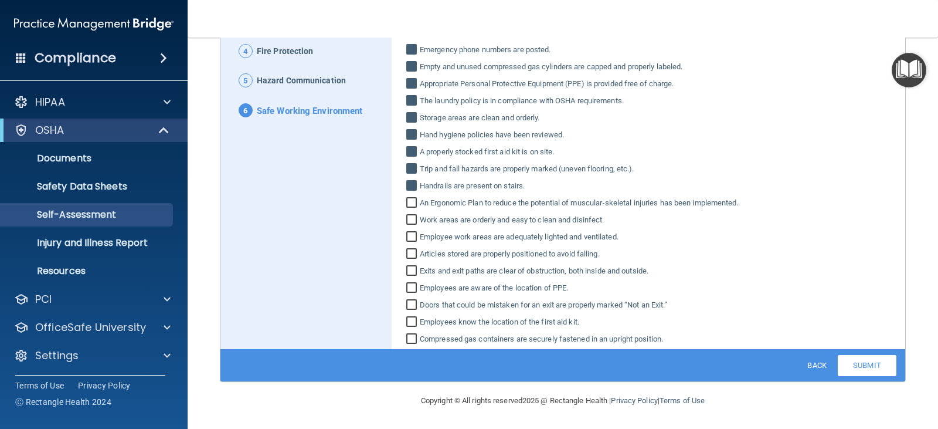
click at [406, 203] on input "An Ergonomic Plan to reduce the potential of muscular‐skeletal injuries has bee…" at bounding box center [412, 204] width 13 height 12
checkbox input "true"
click at [410, 223] on input "Work areas are orderly and easy to clean and disinfect." at bounding box center [412, 221] width 13 height 12
checkbox input "true"
click at [408, 241] on input "Employee work areas are adequately lighted and ventilated." at bounding box center [412, 238] width 13 height 12
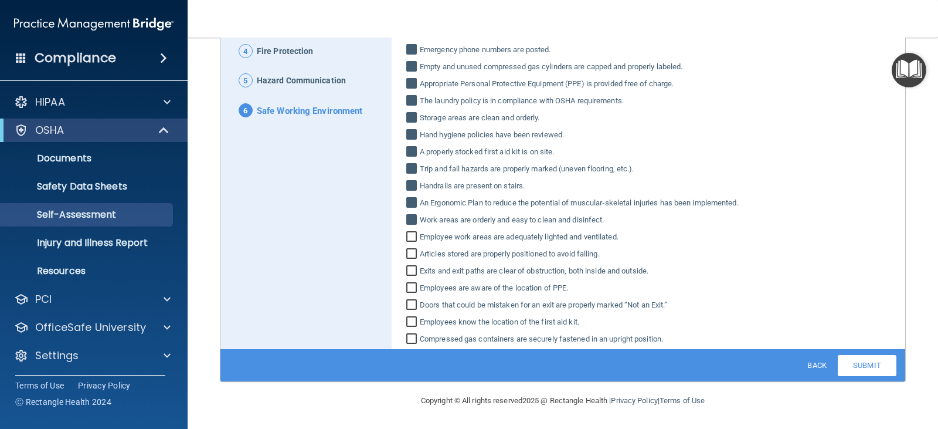
checkbox input "true"
click at [410, 258] on input "Articles stored are properly positioned to avoid falling." at bounding box center [412, 255] width 13 height 12
checkbox input "true"
click at [409, 271] on input "Exits and exit paths are clear of obstruction, both inside and outside." at bounding box center [412, 272] width 13 height 12
checkbox input "true"
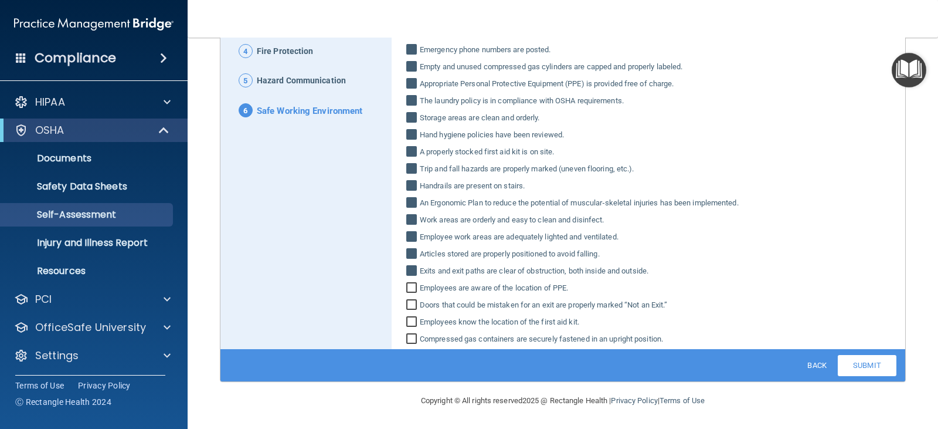
click at [407, 289] on input "Employees are aware of the location of PPE." at bounding box center [412, 289] width 13 height 12
checkbox input "true"
click at [410, 307] on input "Doors that could be mistaken for an exit are properly marked “Not an Exit.”" at bounding box center [412, 306] width 13 height 12
checkbox input "true"
click at [410, 324] on input "Employees know the location of the first aid kit." at bounding box center [412, 323] width 13 height 12
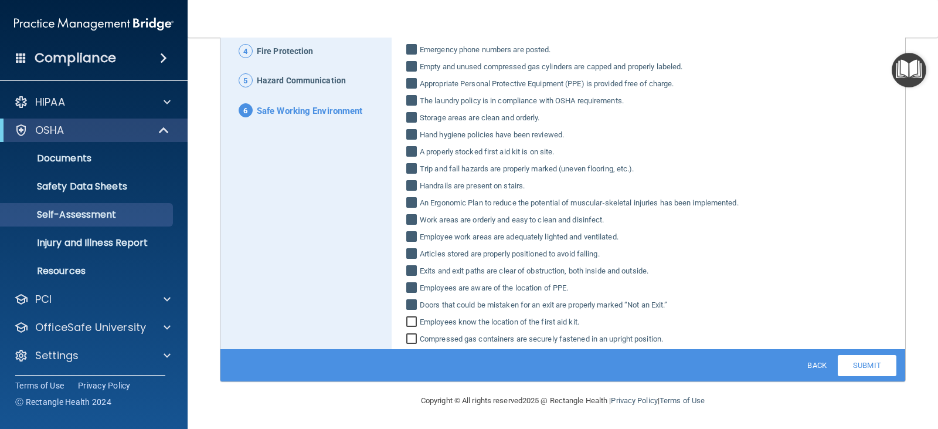
checkbox input "true"
click at [411, 341] on input "Compressed gas containers are securely fastened in an upright position." at bounding box center [412, 340] width 13 height 12
checkbox input "true"
click at [856, 365] on link "Submit" at bounding box center [867, 365] width 59 height 21
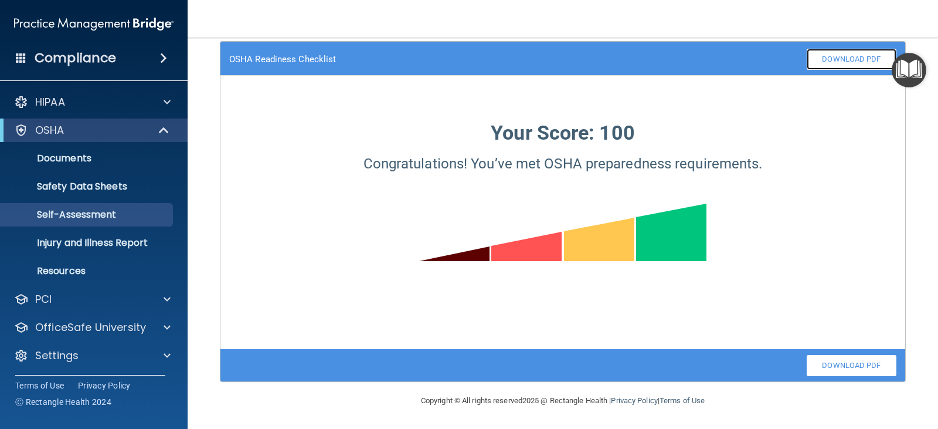
click at [832, 63] on link "Download PDF" at bounding box center [852, 59] width 90 height 21
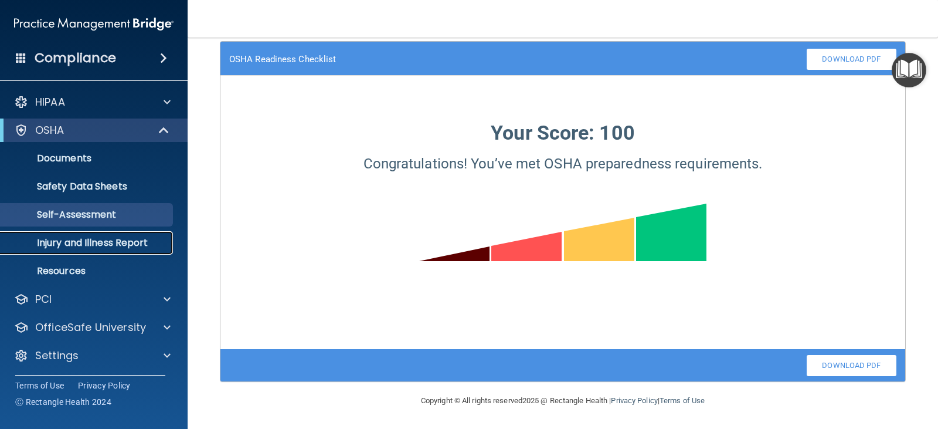
click at [124, 241] on p "Injury and Illness Report" at bounding box center [88, 243] width 160 height 12
